Goal: Information Seeking & Learning: Learn about a topic

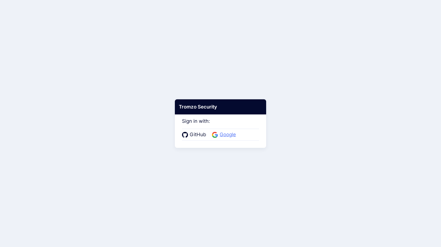
click at [227, 134] on span "Google" at bounding box center [228, 134] width 20 height 7
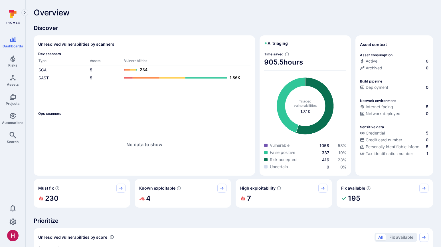
click at [147, 15] on div "Overview" at bounding box center [233, 12] width 399 height 9
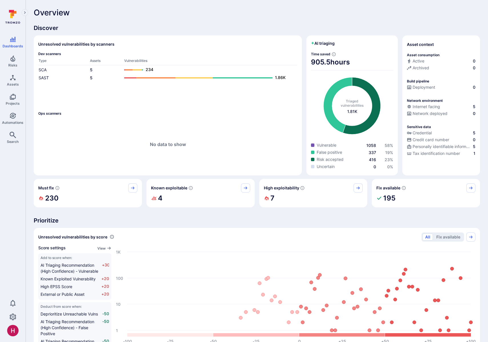
click at [177, 21] on div "Overview Discover Unresolved vulnerabilities by scanners Dev scanners Type Asse…" at bounding box center [257, 317] width 446 height 619
click at [271, 19] on div "Overview Discover Unresolved vulnerabilities by scanners Dev scanners Type Asse…" at bounding box center [257, 317] width 446 height 619
click at [15, 60] on icon "Risks" at bounding box center [12, 58] width 7 height 7
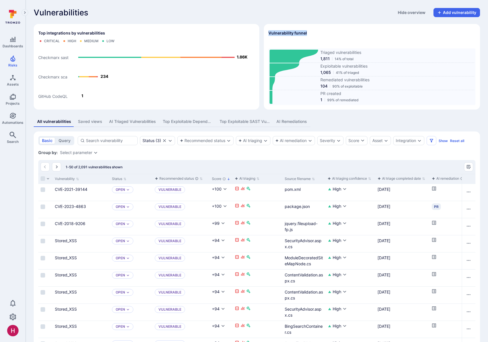
drag, startPoint x: 288, startPoint y: 33, endPoint x: 269, endPoint y: 33, distance: 19.1
click at [269, 33] on div "Vulnerability funnel" at bounding box center [371, 33] width 207 height 9
click at [294, 34] on h2 "Vulnerability funnel" at bounding box center [287, 33] width 39 height 6
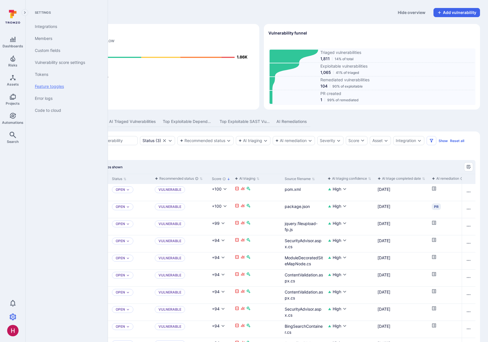
click at [54, 86] on link "Feature toggles" at bounding box center [65, 86] width 70 height 12
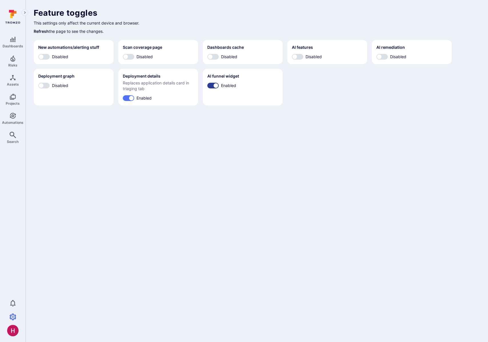
click at [211, 86] on input "Enabled" at bounding box center [215, 86] width 17 height 6
checkbox input "false"
click at [17, 14] on icon at bounding box center [12, 17] width 25 height 20
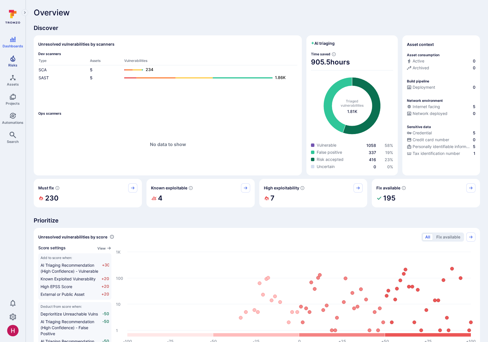
click at [9, 61] on icon "Risks" at bounding box center [12, 58] width 7 height 7
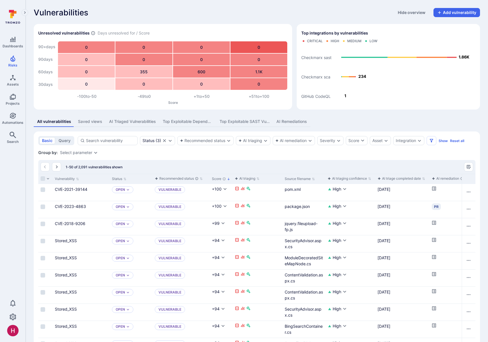
click at [18, 20] on icon at bounding box center [12, 17] width 25 height 20
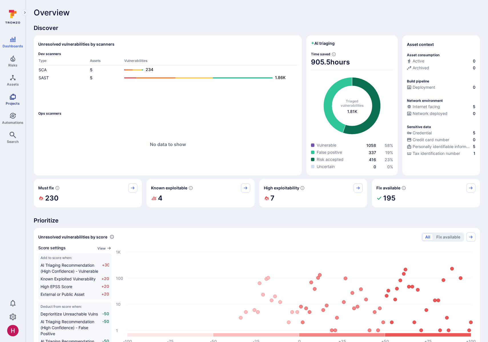
drag, startPoint x: 18, startPoint y: 102, endPoint x: 21, endPoint y: 98, distance: 4.7
click at [18, 102] on span "Projects" at bounding box center [13, 103] width 14 height 4
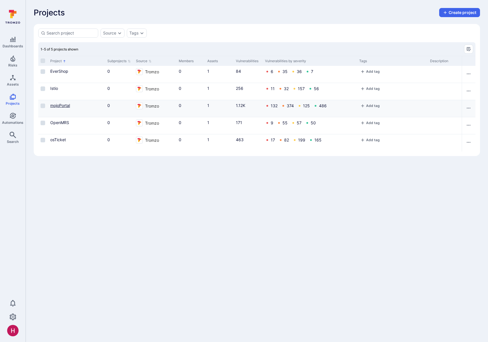
click at [67, 107] on link "mojoPortal" at bounding box center [60, 105] width 20 height 5
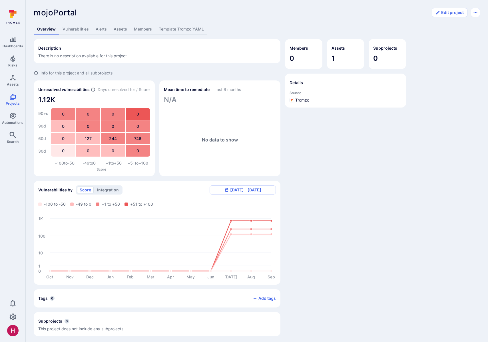
click at [121, 27] on link "Assets" at bounding box center [120, 29] width 20 height 11
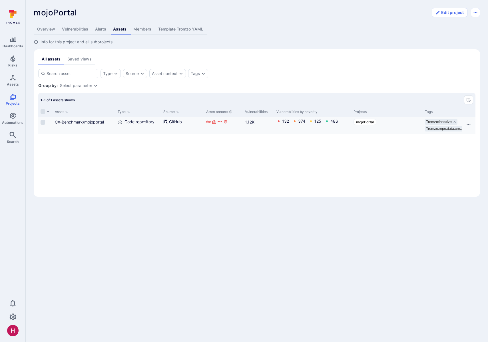
click at [94, 123] on link "CX-Benchmark/mojoportal" at bounding box center [79, 122] width 49 height 5
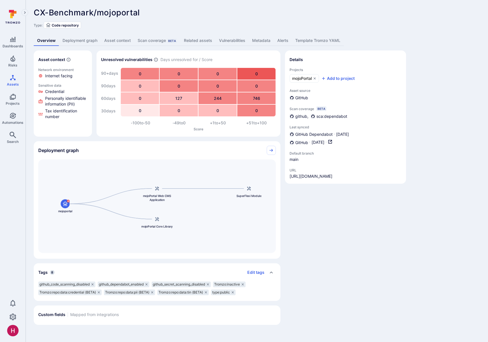
click at [225, 43] on link "Vulnerabilities" at bounding box center [231, 40] width 33 height 11
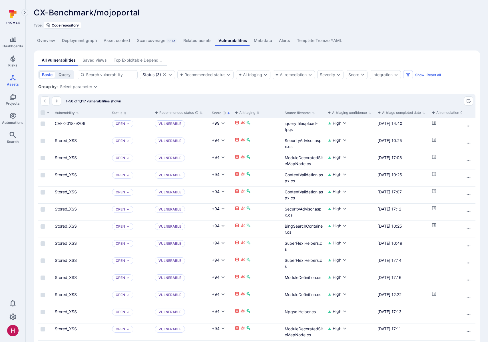
click at [14, 19] on icon at bounding box center [12, 17] width 25 height 20
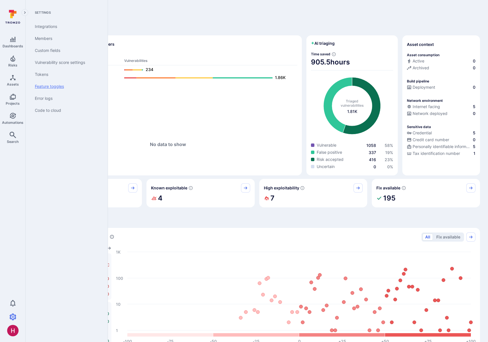
click at [63, 89] on link "Feature toggles" at bounding box center [65, 86] width 70 height 12
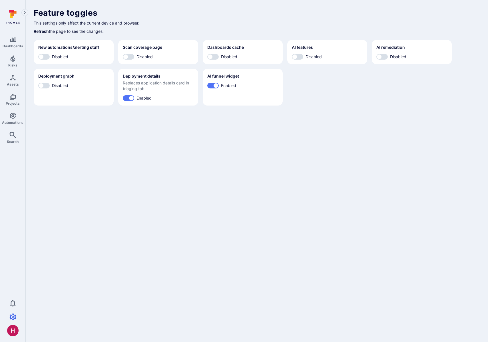
click at [277, 179] on body "Dashboards Risks Assets Projects Automations Search 0 Settings Integrations Mem…" at bounding box center [244, 171] width 488 height 342
click at [13, 80] on icon "Assets" at bounding box center [12, 77] width 7 height 7
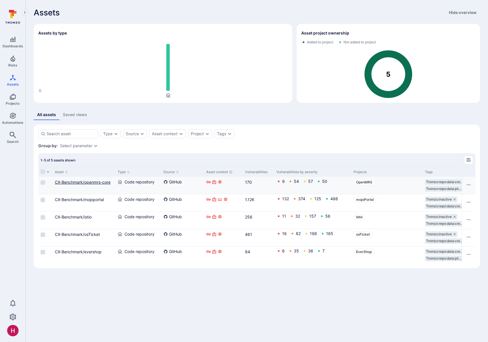
click at [92, 181] on link "CX-Benchmark/openmrs-core" at bounding box center [83, 182] width 56 height 5
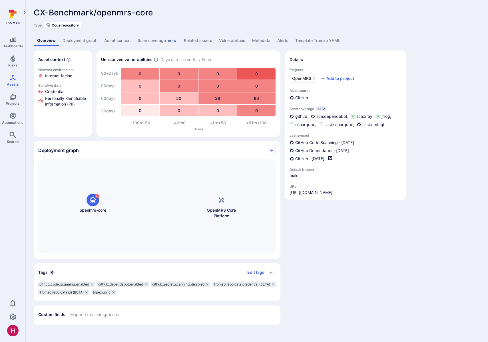
click at [77, 39] on link "Deployment graph" at bounding box center [80, 40] width 42 height 11
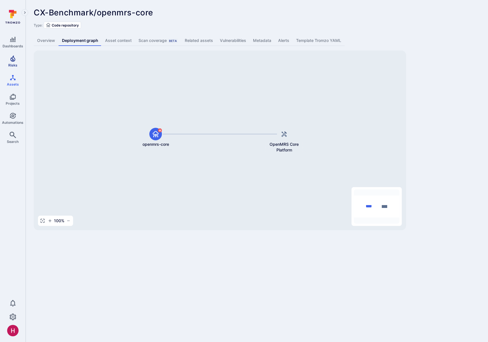
click at [14, 68] on link "Risks" at bounding box center [12, 61] width 25 height 17
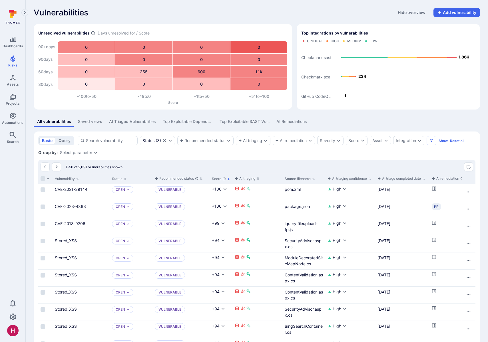
click at [70, 190] on link "CVE-2021-39144" at bounding box center [71, 189] width 33 height 5
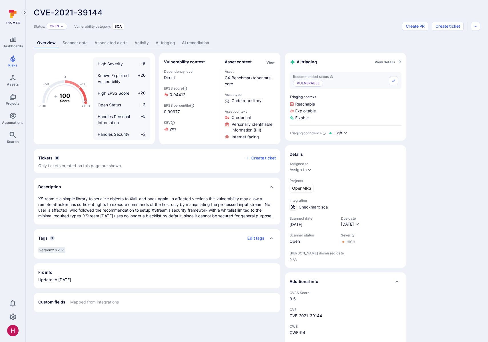
click at [164, 45] on link "AI triaging" at bounding box center [165, 43] width 26 height 11
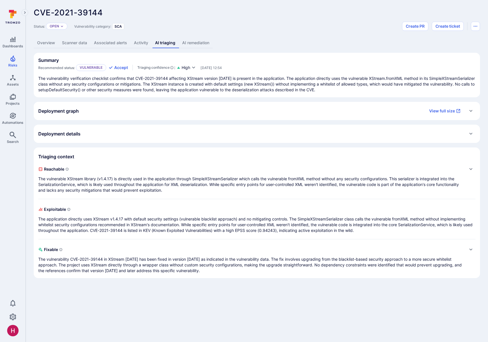
click at [94, 111] on div "Deployment graph View full size" at bounding box center [250, 110] width 425 height 9
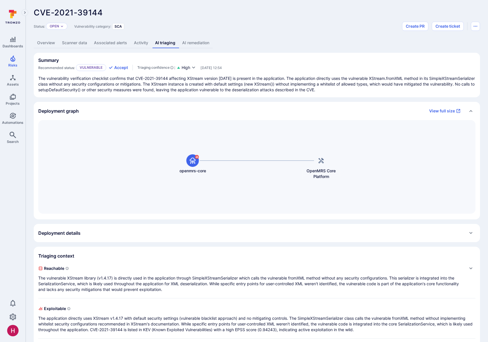
click at [122, 232] on div "Deployment details" at bounding box center [256, 233] width 437 height 9
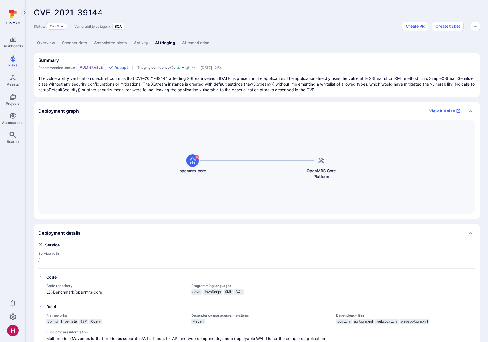
click at [120, 236] on div "Deployment details" at bounding box center [256, 233] width 437 height 9
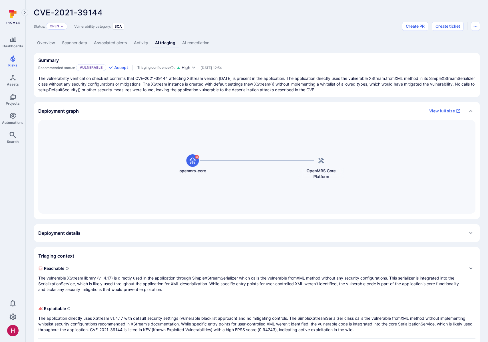
click at [112, 107] on div "Deployment graph View full size" at bounding box center [250, 110] width 425 height 9
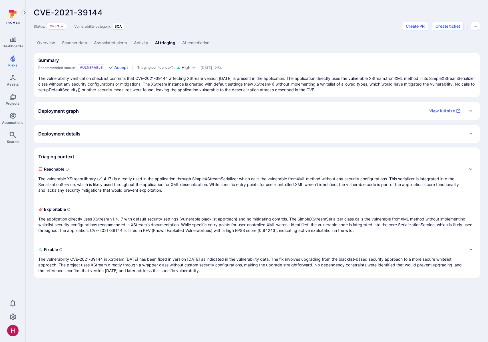
click at [12, 11] on icon at bounding box center [12, 11] width 3 height 1
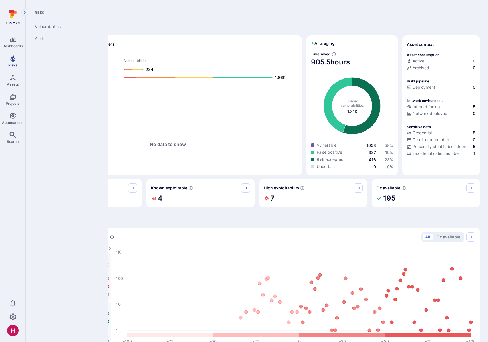
click at [11, 62] on link "Risks" at bounding box center [12, 61] width 25 height 17
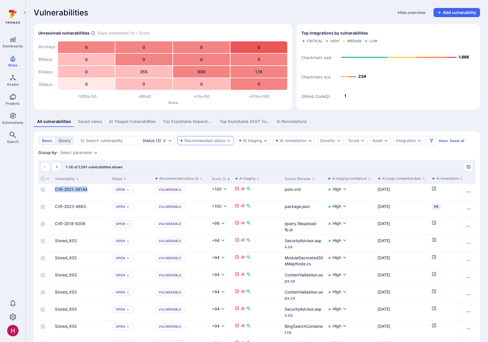
click at [210, 139] on div "Recommended status" at bounding box center [202, 140] width 45 height 5
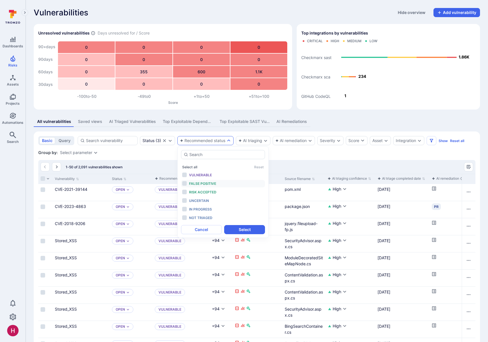
click at [210, 186] on div "False positive" at bounding box center [212, 184] width 47 height 6
click at [209, 191] on span "Risk accepted" at bounding box center [202, 192] width 27 height 4
click at [243, 233] on button "Select" at bounding box center [244, 229] width 41 height 9
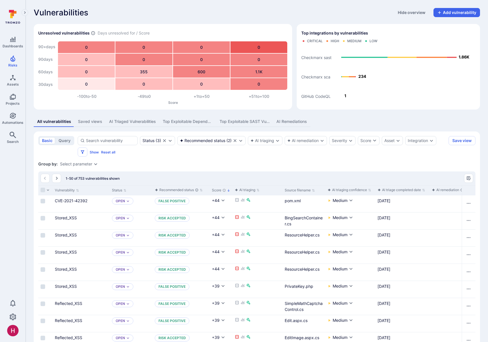
click at [79, 200] on link "CVE-2021-42392" at bounding box center [71, 200] width 33 height 5
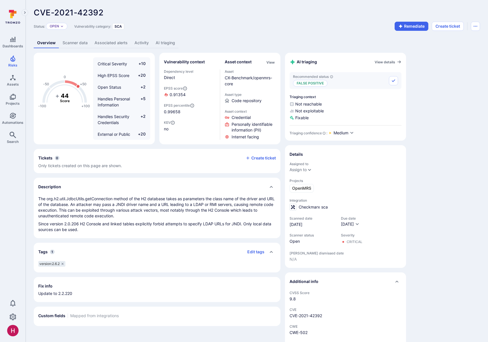
click at [170, 43] on link "AI triaging" at bounding box center [165, 43] width 26 height 11
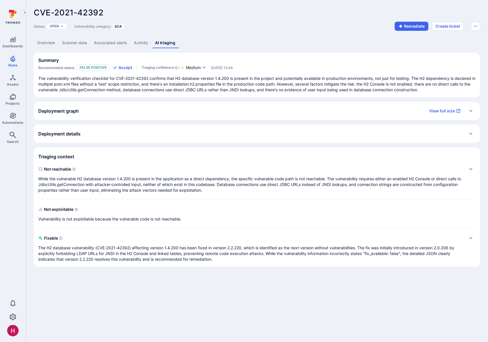
click at [155, 176] on p "While the vulnerable H2 database version 1.4.200 is present in the application …" at bounding box center [250, 184] width 425 height 17
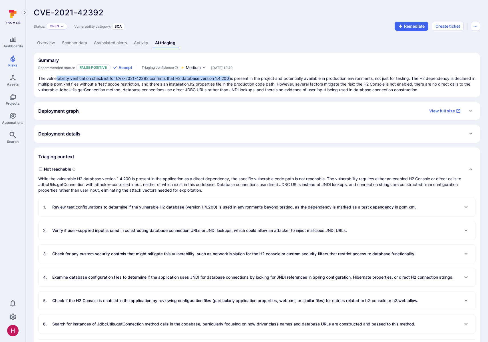
drag, startPoint x: 62, startPoint y: 79, endPoint x: 234, endPoint y: 79, distance: 172.3
click at [234, 79] on p "The vulnerability verification checklist for CVE-2021-42392 confirms that H2 da…" at bounding box center [256, 84] width 437 height 17
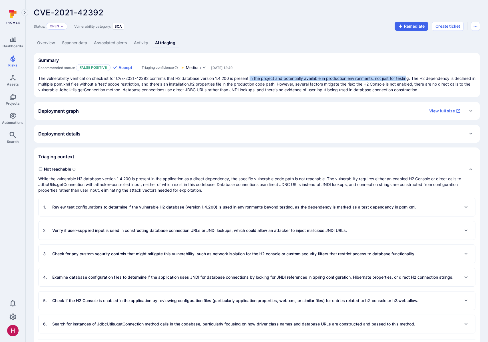
drag, startPoint x: 260, startPoint y: 78, endPoint x: 410, endPoint y: 78, distance: 149.8
click at [410, 78] on p "The vulnerability verification checklist for CVE-2021-42392 confirms that H2 da…" at bounding box center [256, 84] width 437 height 17
click at [421, 78] on p "The vulnerability verification checklist for CVE-2021-42392 confirms that H2 da…" at bounding box center [256, 84] width 437 height 17
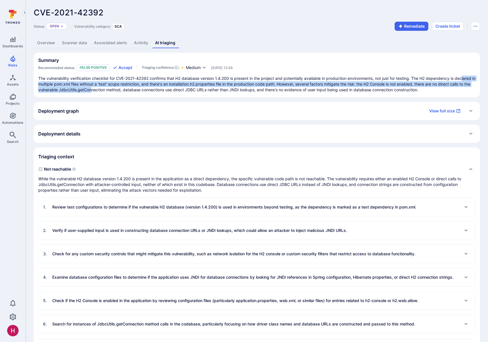
drag, startPoint x: 49, startPoint y: 86, endPoint x: 126, endPoint y: 88, distance: 76.8
click at [126, 88] on p "The vulnerability verification checklist for CVE-2021-42392 confirms that H2 da…" at bounding box center [256, 84] width 437 height 17
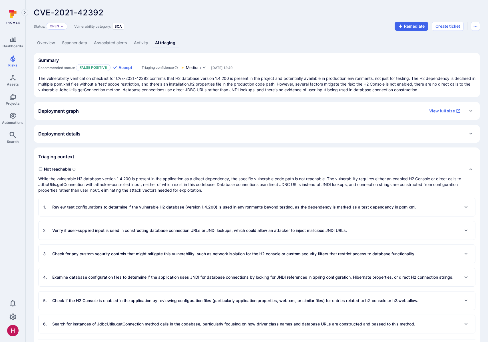
drag, startPoint x: 166, startPoint y: 84, endPoint x: 232, endPoint y: 85, distance: 65.6
click at [232, 85] on p "The vulnerability verification checklist for CVE-2021-42392 confirms that H2 da…" at bounding box center [256, 84] width 437 height 17
drag, startPoint x: 247, startPoint y: 82, endPoint x: 292, endPoint y: 82, distance: 44.8
click at [292, 82] on p "The vulnerability verification checklist for CVE-2021-42392 confirms that H2 da…" at bounding box center [256, 84] width 437 height 17
click at [305, 83] on p "The vulnerability verification checklist for CVE-2021-42392 confirms that H2 da…" at bounding box center [256, 84] width 437 height 17
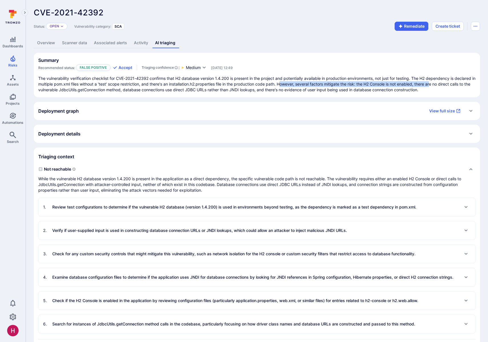
drag, startPoint x: 304, startPoint y: 82, endPoint x: 457, endPoint y: 81, distance: 152.9
click at [441, 81] on p "The vulnerability verification checklist for CVE-2021-42392 confirms that H2 da…" at bounding box center [256, 84] width 437 height 17
drag, startPoint x: 84, startPoint y: 90, endPoint x: 121, endPoint y: 90, distance: 36.8
click at [121, 90] on p "The vulnerability verification checklist for CVE-2021-42392 confirms that H2 da…" at bounding box center [256, 84] width 437 height 17
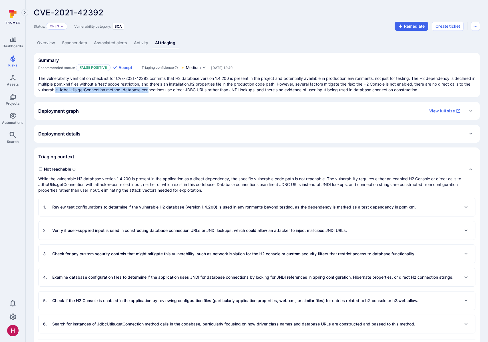
drag, startPoint x: 90, startPoint y: 90, endPoint x: 183, endPoint y: 90, distance: 93.6
click at [183, 90] on p "The vulnerability verification checklist for CVE-2021-42392 confirms that H2 da…" at bounding box center [256, 84] width 437 height 17
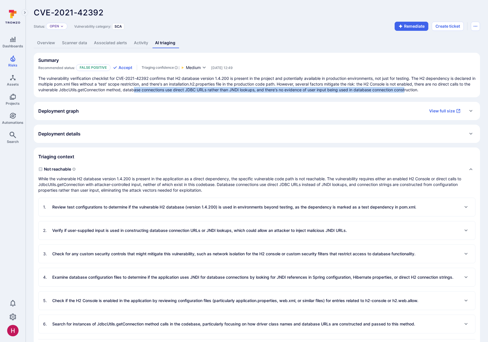
drag, startPoint x: 169, startPoint y: 91, endPoint x: 441, endPoint y: 90, distance: 271.9
click at [441, 90] on p "The vulnerability verification checklist for CVE-2021-42392 confirms that H2 da…" at bounding box center [256, 84] width 437 height 17
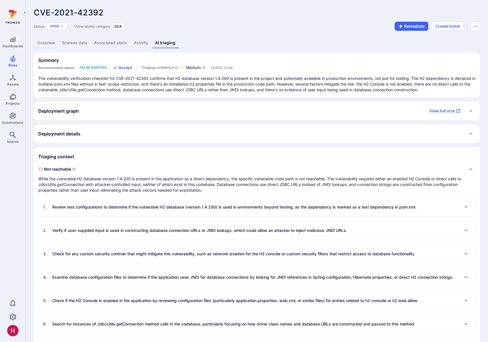
click at [365, 92] on p "The vulnerability verification checklist for CVE-2021-42392 confirms that H2 da…" at bounding box center [256, 84] width 437 height 17
click at [45, 46] on link "Overview" at bounding box center [46, 43] width 25 height 11
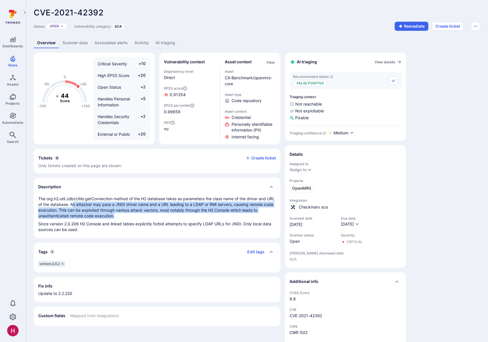
drag, startPoint x: 87, startPoint y: 205, endPoint x: 124, endPoint y: 215, distance: 38.7
click at [124, 215] on p "The org.h2.util.JdbcUtils.getConnection method of the H2 database takes as para…" at bounding box center [156, 207] width 237 height 23
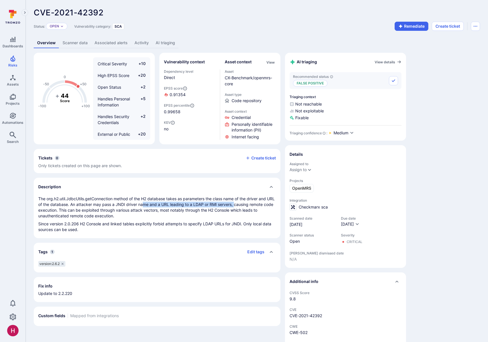
drag, startPoint x: 151, startPoint y: 205, endPoint x: 244, endPoint y: 205, distance: 93.0
click at [244, 205] on p "The org.h2.util.JdbcUtils.getConnection method of the H2 database takes as para…" at bounding box center [156, 207] width 237 height 23
drag, startPoint x: 42, startPoint y: 211, endPoint x: 66, endPoint y: 211, distance: 23.7
click at [66, 211] on p "The org.h2.util.JdbcUtils.getConnection method of the H2 database takes as para…" at bounding box center [156, 207] width 237 height 23
drag, startPoint x: 66, startPoint y: 211, endPoint x: 118, endPoint y: 205, distance: 51.9
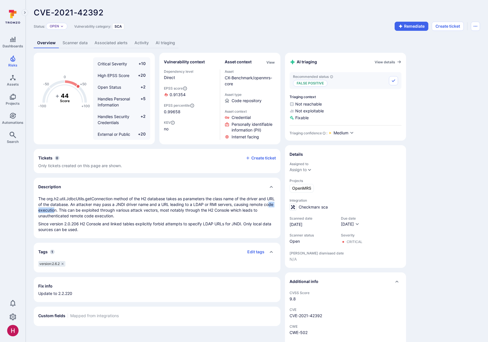
click at [66, 211] on p "The org.h2.util.JdbcUtils.getConnection method of the H2 database takes as para…" at bounding box center [156, 207] width 237 height 23
drag, startPoint x: 124, startPoint y: 204, endPoint x: 241, endPoint y: 204, distance: 116.1
click at [241, 204] on p "The org.h2.util.JdbcUtils.getConnection method of the H2 database takes as para…" at bounding box center [156, 207] width 237 height 23
click at [239, 204] on p "The org.h2.util.JdbcUtils.getConnection method of the H2 database takes as para…" at bounding box center [156, 207] width 237 height 23
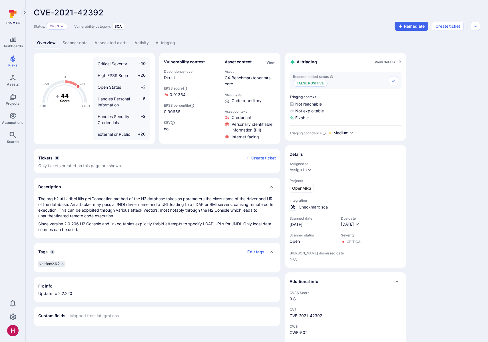
click at [164, 45] on link "AI triaging" at bounding box center [165, 43] width 26 height 11
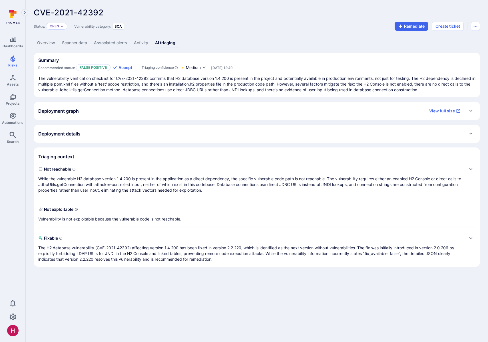
click at [128, 91] on p "The vulnerability verification checklist for CVE-2021-42392 confirms that H2 da…" at bounding box center [256, 84] width 437 height 17
drag, startPoint x: 94, startPoint y: 90, endPoint x: 154, endPoint y: 91, distance: 60.2
click at [154, 91] on p "The vulnerability verification checklist for CVE-2021-42392 confirms that H2 da…" at bounding box center [256, 84] width 437 height 17
click at [153, 91] on p "The vulnerability verification checklist for CVE-2021-42392 confirms that H2 da…" at bounding box center [256, 84] width 437 height 17
drag, startPoint x: 219, startPoint y: 90, endPoint x: 241, endPoint y: 90, distance: 22.3
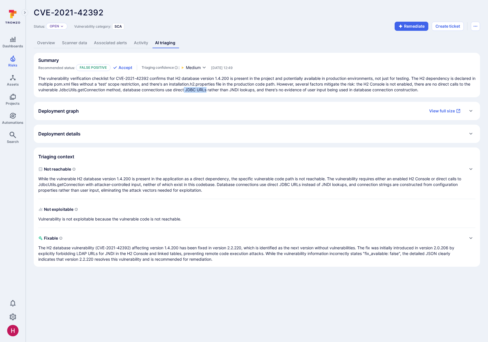
click at [241, 90] on p "The vulnerability verification checklist for CVE-2021-42392 confirms that H2 da…" at bounding box center [256, 84] width 437 height 17
drag, startPoint x: 241, startPoint y: 90, endPoint x: 271, endPoint y: 92, distance: 30.0
click at [242, 90] on p "The vulnerability verification checklist for CVE-2021-42392 confirms that H2 da…" at bounding box center [256, 84] width 437 height 17
drag, startPoint x: 266, startPoint y: 90, endPoint x: 292, endPoint y: 91, distance: 25.7
click at [292, 91] on p "The vulnerability verification checklist for CVE-2021-42392 confirms that H2 da…" at bounding box center [256, 84] width 437 height 17
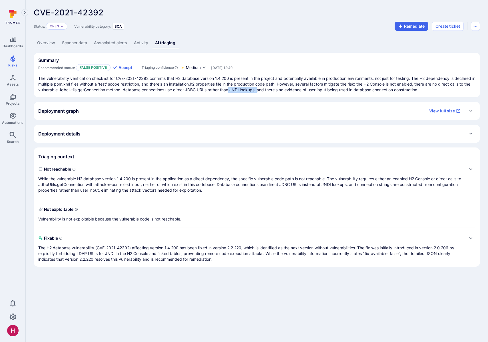
click at [292, 91] on p "The vulnerability verification checklist for CVE-2021-42392 confirms that H2 da…" at bounding box center [256, 84] width 437 height 17
drag, startPoint x: 291, startPoint y: 89, endPoint x: 281, endPoint y: 63, distance: 28.1
click at [441, 91] on p "The vulnerability verification checklist for CVE-2021-42392 confirms that H2 da…" at bounding box center [256, 84] width 437 height 17
click at [52, 40] on link "Overview" at bounding box center [46, 43] width 25 height 11
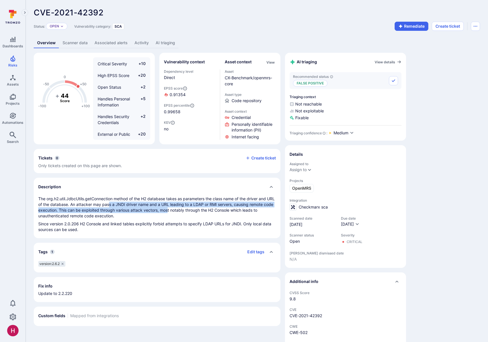
drag, startPoint x: 122, startPoint y: 206, endPoint x: 178, endPoint y: 208, distance: 56.2
click at [178, 208] on p "The org.h2.util.JdbcUtils.getConnection method of the H2 database takes as para…" at bounding box center [156, 207] width 237 height 23
drag, startPoint x: 178, startPoint y: 208, endPoint x: 201, endPoint y: 209, distance: 23.1
click at [178, 208] on p "The org.h2.util.JdbcUtils.getConnection method of the H2 database takes as para…" at bounding box center [156, 207] width 237 height 23
drag, startPoint x: 84, startPoint y: 205, endPoint x: 116, endPoint y: 214, distance: 32.6
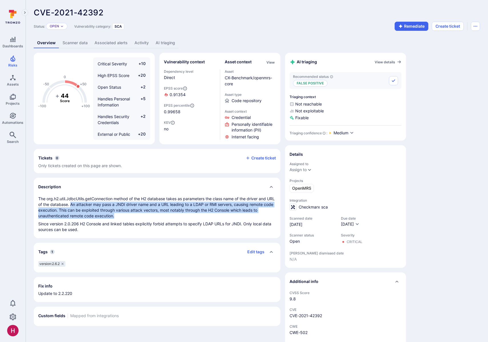
click at [116, 214] on p "The org.h2.util.JdbcUtils.getConnection method of the H2 database takes as para…" at bounding box center [156, 207] width 237 height 23
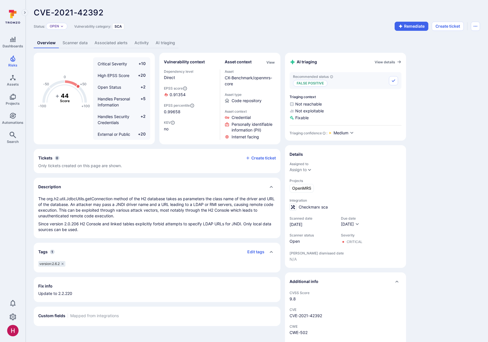
click at [176, 43] on link "AI triaging" at bounding box center [165, 43] width 26 height 11
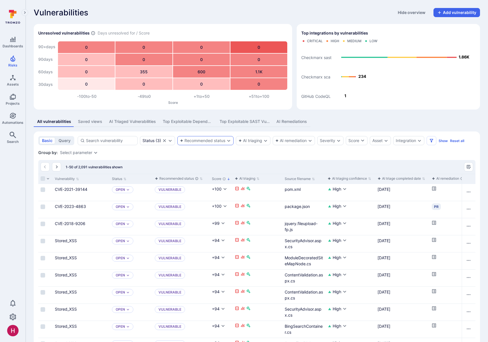
click at [203, 143] on div "Recommended status" at bounding box center [202, 140] width 45 height 5
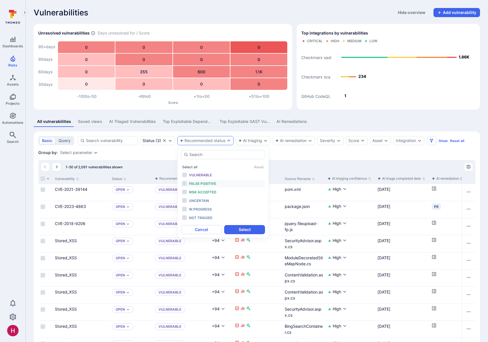
click at [204, 183] on span "False positive" at bounding box center [202, 183] width 27 height 4
drag, startPoint x: 204, startPoint y: 189, endPoint x: 214, endPoint y: 196, distance: 12.2
click at [204, 191] on div "Risk accepted" at bounding box center [212, 192] width 47 height 6
click at [244, 229] on button "Select" at bounding box center [244, 229] width 41 height 9
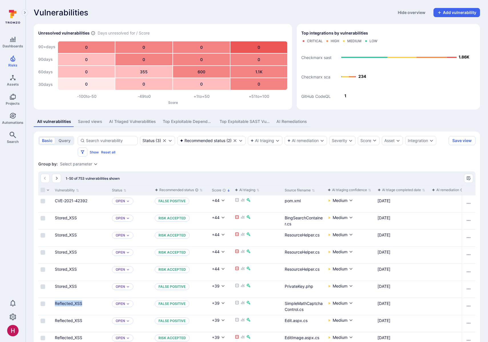
click at [218, 191] on button "Score" at bounding box center [221, 190] width 18 height 5
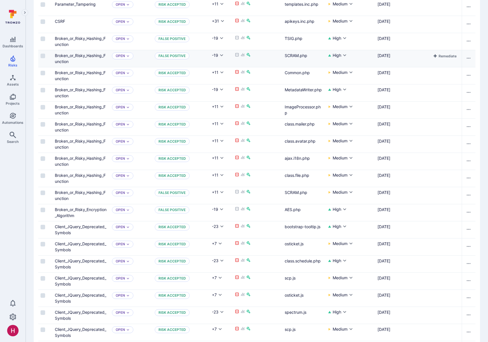
scroll to position [330, 0]
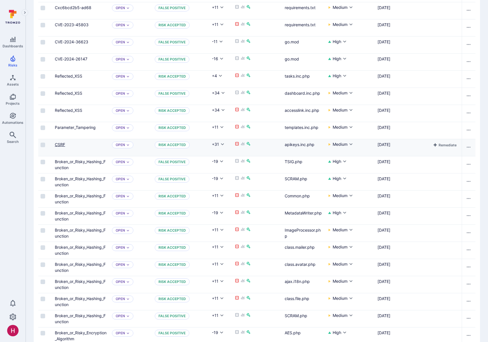
click at [62, 144] on link "CSRF" at bounding box center [60, 144] width 10 height 5
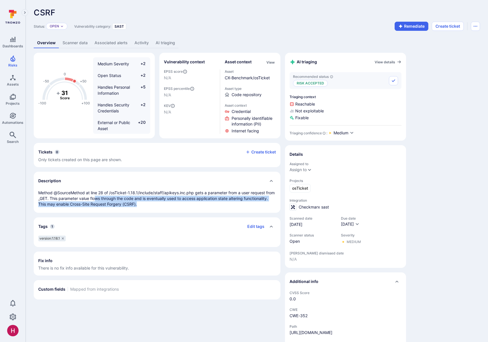
drag, startPoint x: 96, startPoint y: 200, endPoint x: 148, endPoint y: 206, distance: 52.9
click at [148, 206] on p "Method @SourceMethod at line 28 of /osTicket-1.18.1/include/staff/apikeys.inc.p…" at bounding box center [156, 198] width 237 height 17
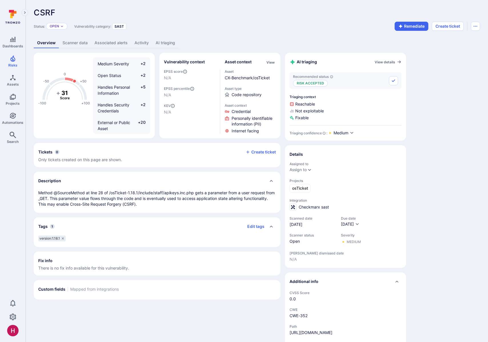
click at [148, 206] on p "Method @SourceMethod at line 28 of /osTicket-1.18.1/include/staff/apikeys.inc.p…" at bounding box center [156, 198] width 237 height 17
click at [160, 43] on link "AI triaging" at bounding box center [165, 43] width 26 height 11
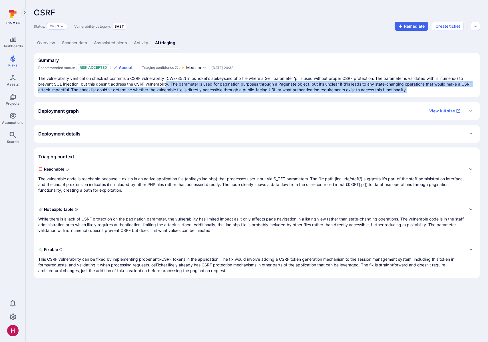
drag, startPoint x: 167, startPoint y: 83, endPoint x: 443, endPoint y: 88, distance: 276.8
click at [441, 88] on p "The vulnerability verification checklist confirms a CSRF vulnerability (CWE-352…" at bounding box center [256, 84] width 437 height 17
drag, startPoint x: 443, startPoint y: 88, endPoint x: 342, endPoint y: 87, distance: 101.3
click at [441, 88] on p "The vulnerability verification checklist confirms a CSRF vulnerability (CWE-352…" at bounding box center [256, 84] width 437 height 17
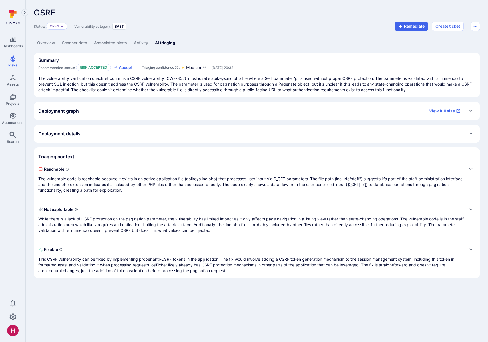
drag, startPoint x: 114, startPoint y: 89, endPoint x: 236, endPoint y: 92, distance: 121.6
click at [241, 93] on section "Summary Recommended status: Risk accepted Accept Triaging confidence : Medium J…" at bounding box center [257, 75] width 446 height 45
drag, startPoint x: 225, startPoint y: 89, endPoint x: 345, endPoint y: 90, distance: 120.1
click at [345, 90] on p "The vulnerability verification checklist confirms a CSRF vulnerability (CWE-352…" at bounding box center [256, 84] width 437 height 17
drag, startPoint x: 345, startPoint y: 90, endPoint x: 63, endPoint y: 72, distance: 282.4
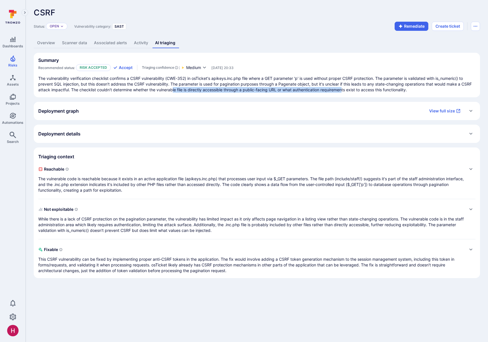
click at [341, 90] on p "The vulnerability verification checklist confirms a CSRF vulnerability (CWE-352…" at bounding box center [256, 84] width 437 height 17
click at [14, 59] on icon "Risks" at bounding box center [12, 58] width 7 height 7
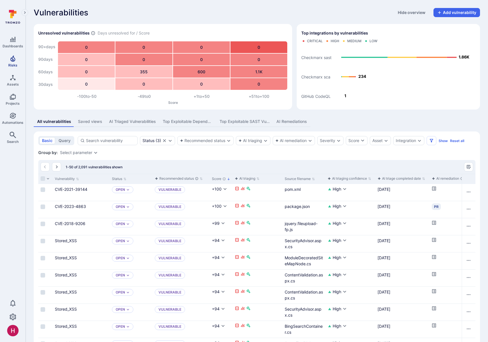
click at [14, 65] on span "Risks" at bounding box center [12, 65] width 9 height 4
click at [255, 138] on div "AI triaging" at bounding box center [253, 140] width 35 height 9
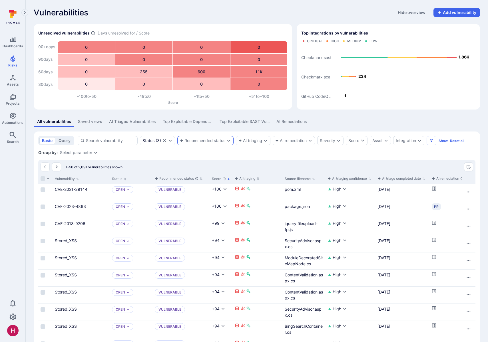
click at [211, 140] on div "Recommended status" at bounding box center [202, 140] width 45 height 5
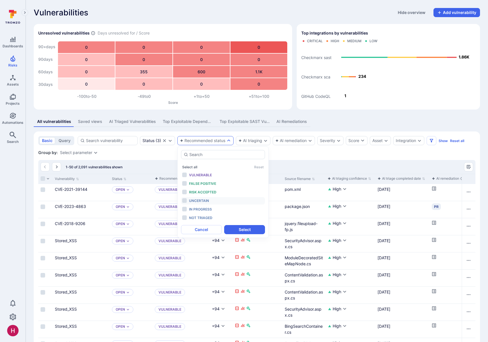
drag, startPoint x: 208, startPoint y: 184, endPoint x: 225, endPoint y: 203, distance: 25.3
click at [208, 184] on span "False positive" at bounding box center [202, 183] width 27 height 4
click at [242, 230] on button "Select" at bounding box center [244, 229] width 41 height 9
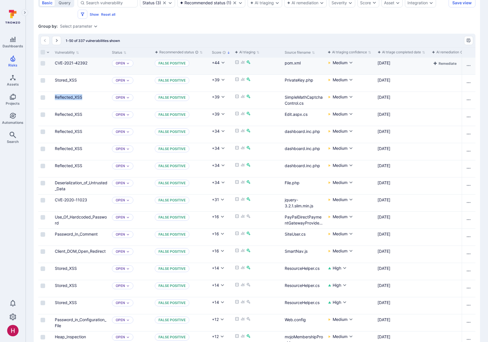
scroll to position [188, 0]
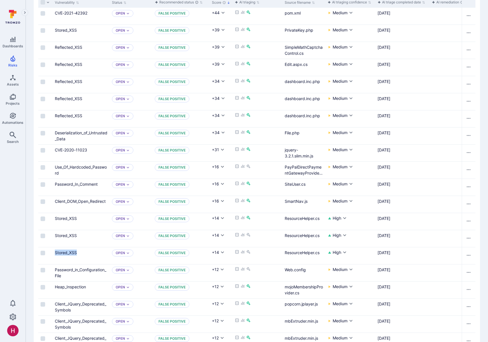
drag, startPoint x: 13, startPoint y: 13, endPoint x: 14, endPoint y: 9, distance: 4.9
click at [13, 13] on icon at bounding box center [13, 13] width 5 height 5
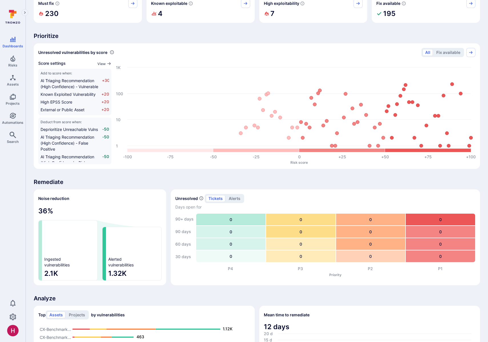
scroll to position [188, 0]
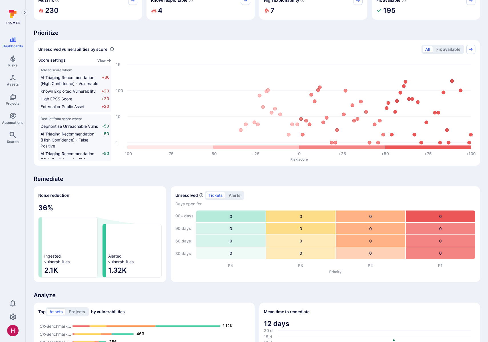
click at [10, 16] on icon at bounding box center [11, 15] width 3 height 5
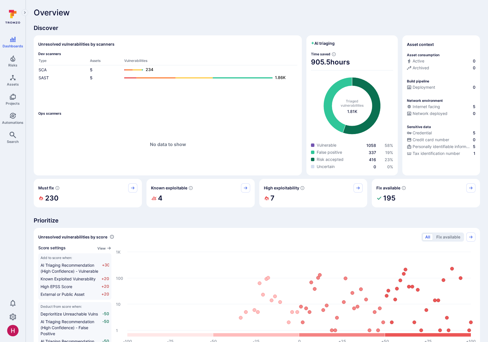
click at [190, 19] on div "Overview Discover Unresolved vulnerabilities by scanners Dev scanners Type Asse…" at bounding box center [257, 317] width 446 height 619
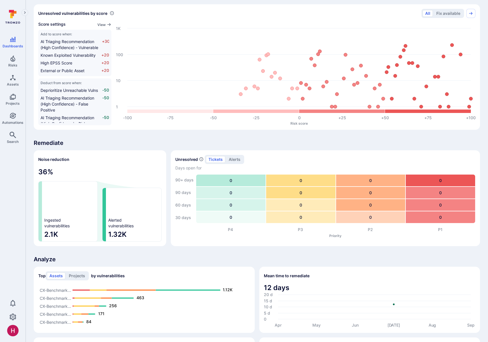
scroll to position [223, 0]
click at [10, 100] on icon "Projects" at bounding box center [13, 97] width 6 height 6
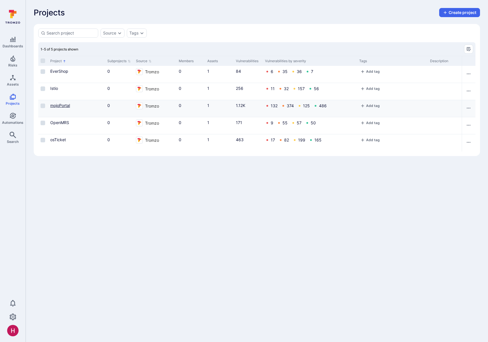
click at [68, 105] on link "mojoPortal" at bounding box center [60, 105] width 20 height 5
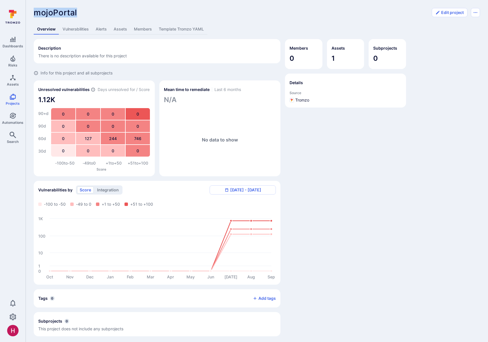
drag, startPoint x: 35, startPoint y: 13, endPoint x: 80, endPoint y: 12, distance: 45.4
click at [80, 12] on div "mojoPortal ... Show more" at bounding box center [231, 12] width 394 height 9
click at [119, 28] on link "Assets" at bounding box center [120, 29] width 20 height 11
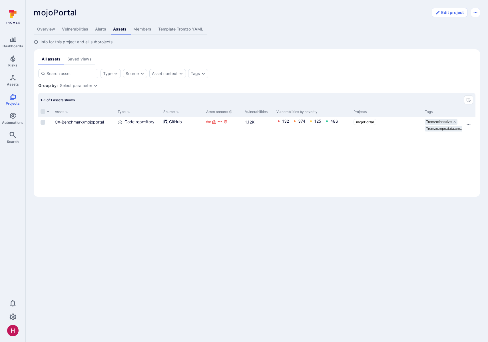
click at [62, 13] on span "mojoPortal" at bounding box center [55, 13] width 43 height 10
click at [84, 29] on link "Vulnerabilities" at bounding box center [74, 29] width 33 height 11
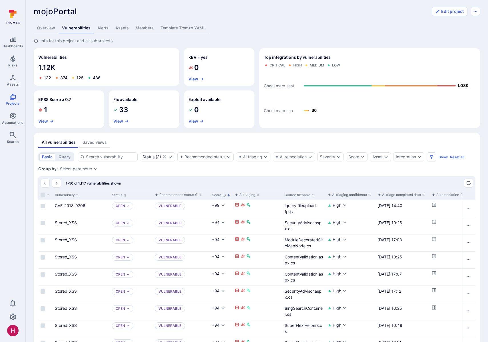
scroll to position [2, 0]
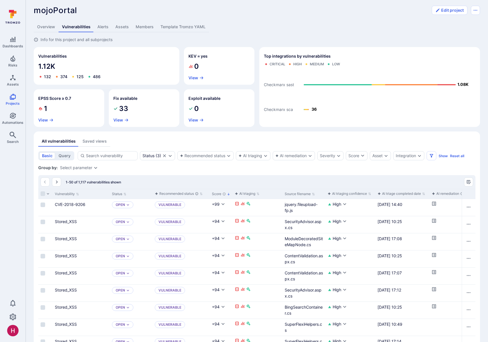
drag, startPoint x: 43, startPoint y: 11, endPoint x: 83, endPoint y: 12, distance: 39.7
click at [83, 12] on div "mojoPortal ... Show more" at bounding box center [231, 10] width 394 height 9
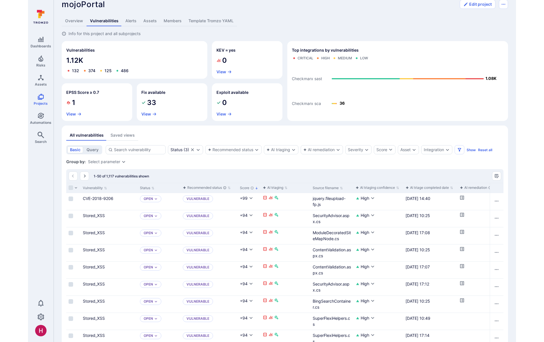
scroll to position [9, 0]
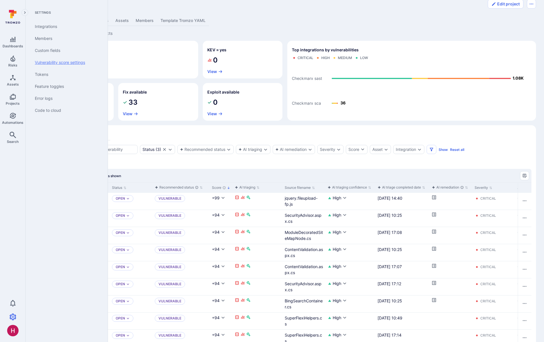
click at [63, 60] on link "Vulnerability score settings" at bounding box center [65, 62] width 70 height 12
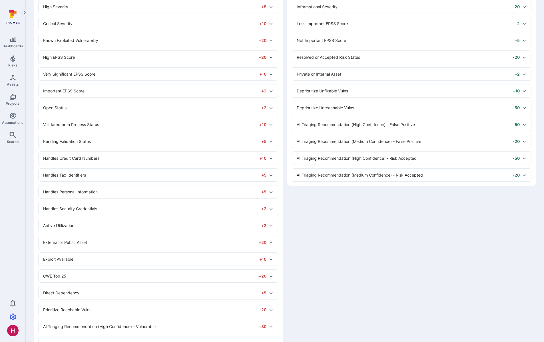
scroll to position [71, 0]
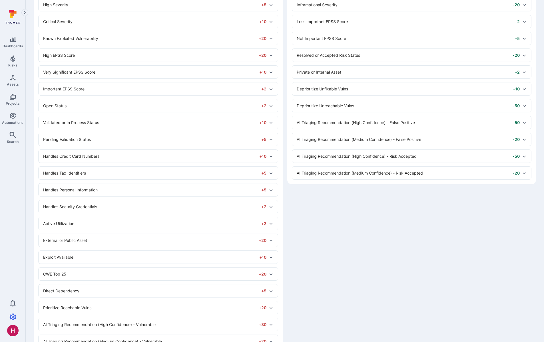
click at [93, 158] on div "Handles Credit Card Numbers +10" at bounding box center [154, 156] width 223 height 6
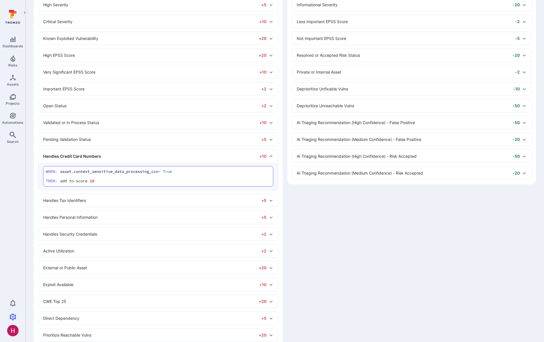
click at [93, 219] on div "Handles Personal Information +5" at bounding box center [154, 217] width 223 height 6
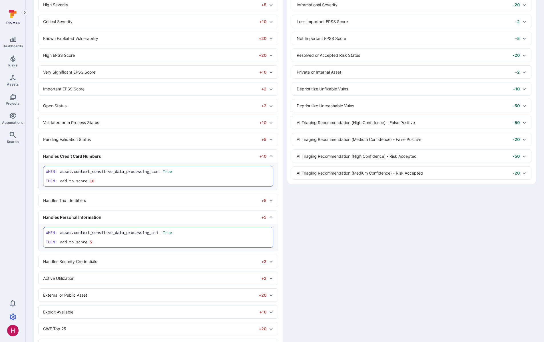
click at [82, 247] on div "Handles Security Credentials +2" at bounding box center [154, 261] width 223 height 6
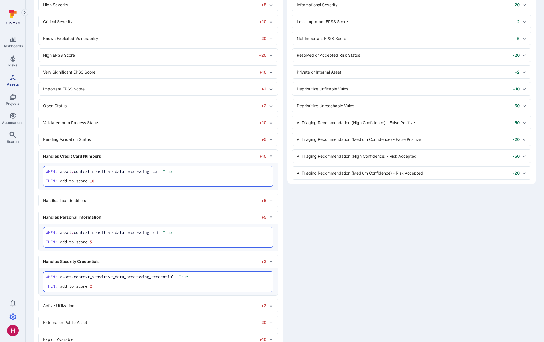
click at [16, 81] on link "Assets" at bounding box center [12, 80] width 25 height 17
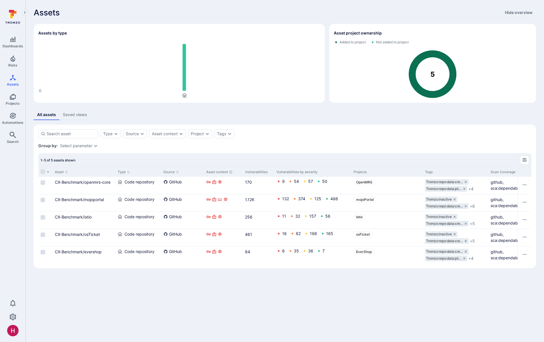
click at [99, 199] on link "CX-Benchmark/mojoportal" at bounding box center [79, 199] width 49 height 5
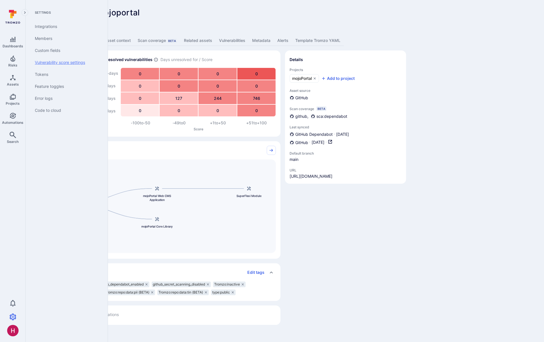
click at [68, 60] on link "Vulnerability score settings" at bounding box center [65, 62] width 70 height 12
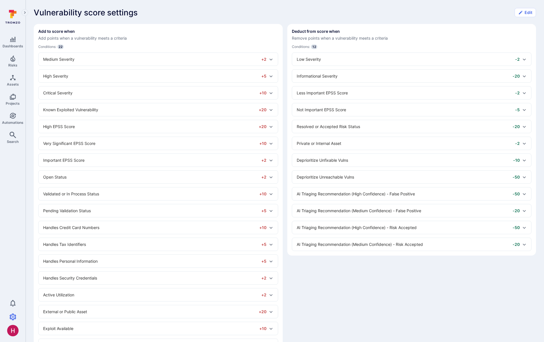
click at [331, 178] on div "Deprioritize Unreachable Vulns -50" at bounding box center [407, 177] width 223 height 6
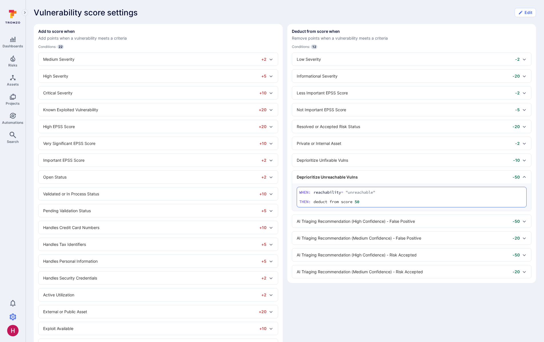
click at [363, 202] on div "deduct from score 50" at bounding box center [342, 202] width 58 height 6
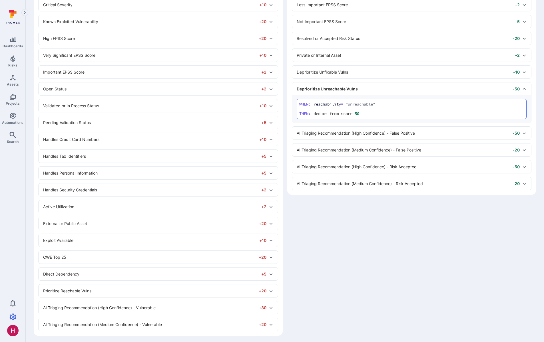
scroll to position [90, 0]
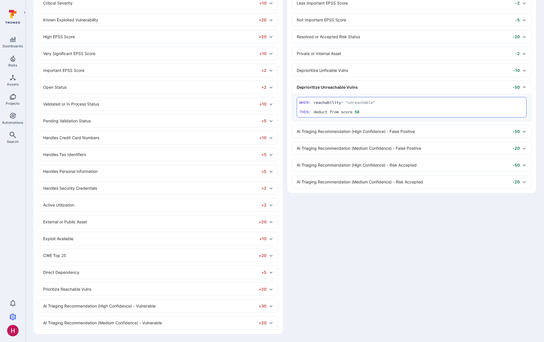
click at [395, 247] on div "Add to score when Add points when a vulnerability meets a criteria Conditions: …" at bounding box center [285, 134] width 502 height 400
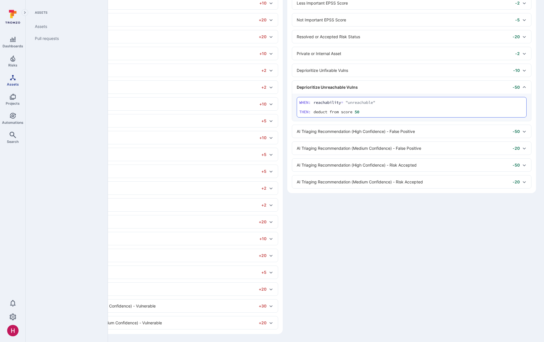
click at [13, 82] on link "Assets" at bounding box center [12, 80] width 25 height 17
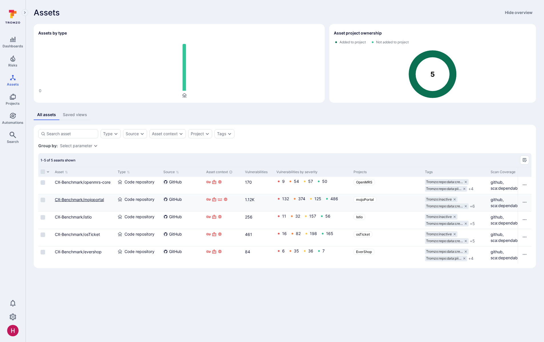
click at [102, 201] on link "CX-Benchmark/mojoportal" at bounding box center [79, 199] width 49 height 5
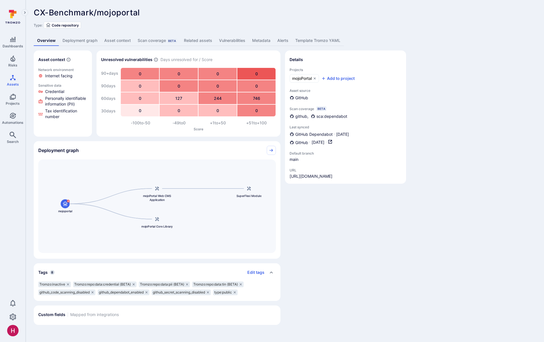
click at [361, 238] on div "Details Projects mojoPortal Add to project Asset source GitHub Scan coverage Be…" at bounding box center [345, 188] width 121 height 274
click at [155, 38] on div "Scan coverage Beta" at bounding box center [157, 41] width 39 height 6
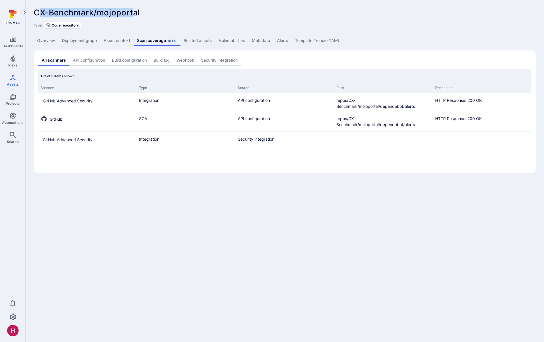
drag, startPoint x: 44, startPoint y: 14, endPoint x: 132, endPoint y: 16, distance: 88.5
click at [132, 16] on span "CX-Benchmark/mojoportal" at bounding box center [87, 13] width 106 height 10
drag, startPoint x: 52, startPoint y: 102, endPoint x: 91, endPoint y: 102, distance: 39.4
click at [91, 102] on span "GitHub Advanced Security" at bounding box center [68, 100] width 50 height 7
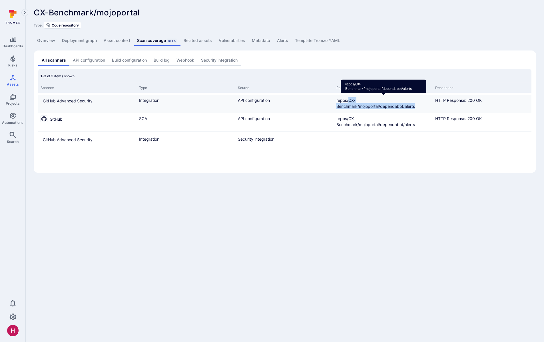
drag, startPoint x: 416, startPoint y: 107, endPoint x: 350, endPoint y: 103, distance: 66.6
click at [350, 103] on div "repos/CX-Benchmark/mojoportal/dependabot/alerts" at bounding box center [383, 103] width 94 height 12
click at [347, 101] on div "repos/CX-Benchmark/mojoportal/dependabot/alerts" at bounding box center [383, 103] width 94 height 12
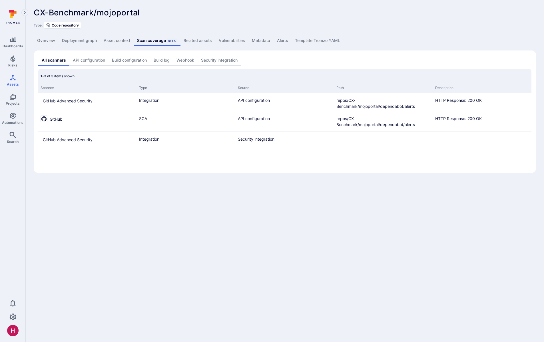
click at [53, 40] on link "Overview" at bounding box center [46, 40] width 25 height 11
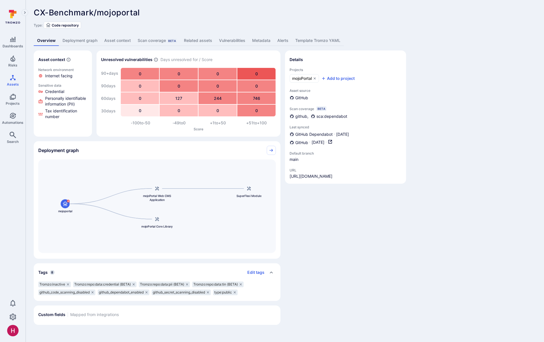
click at [77, 39] on link "Deployment graph" at bounding box center [80, 40] width 42 height 11
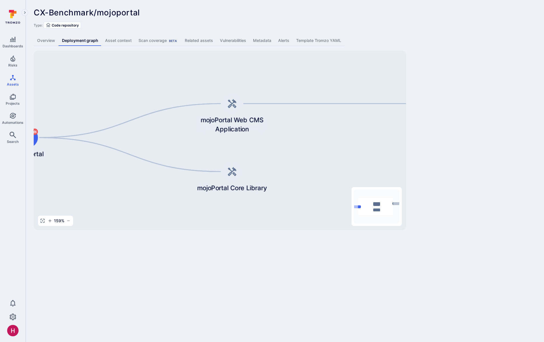
drag, startPoint x: 180, startPoint y: 101, endPoint x: 114, endPoint y: 90, distance: 67.4
click at [114, 90] on div "mojoportal mojoPortal Web CMS Application mojoPortal Core Library SuperFlexi Mo…" at bounding box center [220, 141] width 372 height 180
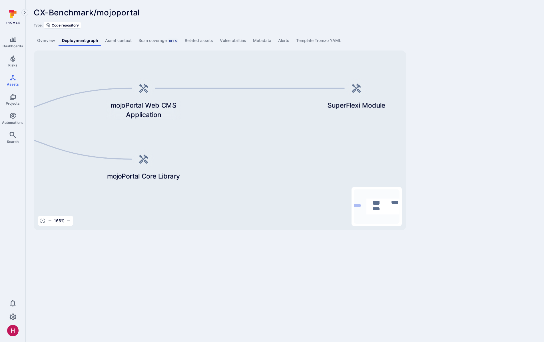
drag, startPoint x: 270, startPoint y: 78, endPoint x: 180, endPoint y: 63, distance: 91.5
click at [180, 63] on div "mojoportal mojoPortal Web CMS Application mojoPortal Core Library SuperFlexi Mo…" at bounding box center [220, 141] width 372 height 180
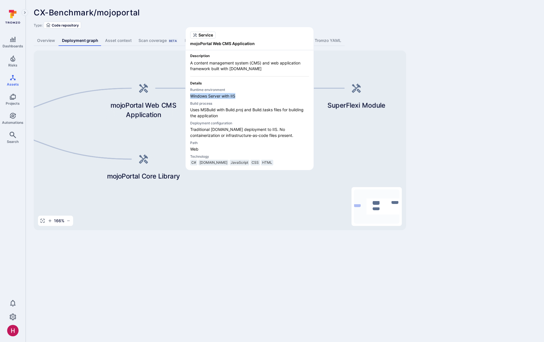
drag, startPoint x: 191, startPoint y: 96, endPoint x: 239, endPoint y: 94, distance: 48.3
click at [239, 94] on p "Windows Server with IIS" at bounding box center [249, 96] width 119 height 6
drag, startPoint x: 192, startPoint y: 110, endPoint x: 219, endPoint y: 116, distance: 28.2
click at [219, 116] on p "Uses MSBuild with Build.proj and Build.tasks files for building the application" at bounding box center [249, 113] width 119 height 12
drag, startPoint x: 258, startPoint y: 136, endPoint x: 190, endPoint y: 128, distance: 68.7
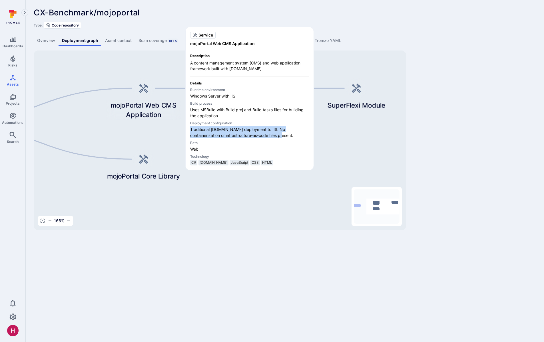
click at [190, 128] on p "Traditional ASP.NET deployment to IIS. No containerization or infrastructure-as…" at bounding box center [249, 132] width 119 height 12
drag, startPoint x: 200, startPoint y: 149, endPoint x: 189, endPoint y: 150, distance: 10.3
click at [189, 150] on div "Description A content management system (CMS) and web application framework bui…" at bounding box center [249, 110] width 128 height 120
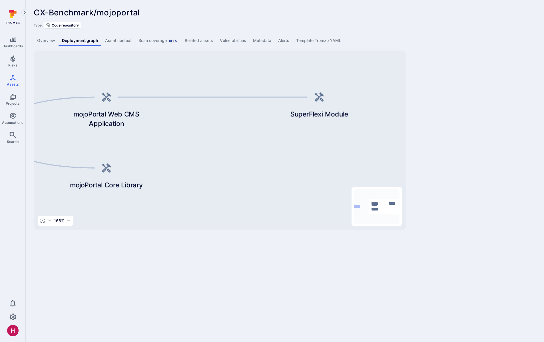
drag, startPoint x: 364, startPoint y: 130, endPoint x: 323, endPoint y: 139, distance: 42.1
click at [323, 139] on div "mojoportal mojoPortal Web CMS Application mojoPortal Core Library SuperFlexi Mo…" at bounding box center [220, 141] width 372 height 180
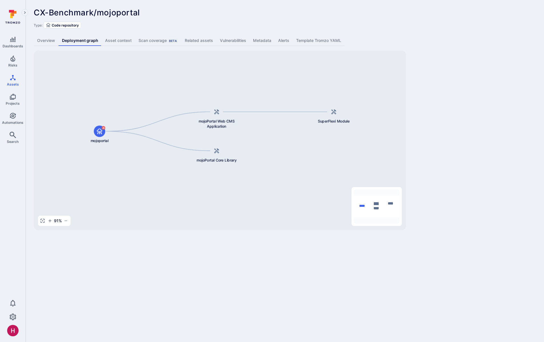
drag, startPoint x: 105, startPoint y: 103, endPoint x: 154, endPoint y: 92, distance: 50.0
click at [154, 92] on div "mojoportal mojoPortal Web CMS Application mojoPortal Core Library SuperFlexi Mo…" at bounding box center [220, 141] width 372 height 180
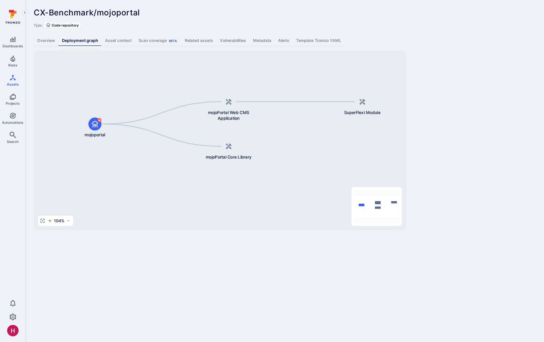
drag, startPoint x: 286, startPoint y: 149, endPoint x: 312, endPoint y: 142, distance: 27.8
click at [313, 142] on div "mojoportal mojoPortal Web CMS Application mojoPortal Core Library SuperFlexi Mo…" at bounding box center [220, 141] width 372 height 180
click at [56, 39] on link "Overview" at bounding box center [46, 40] width 25 height 11
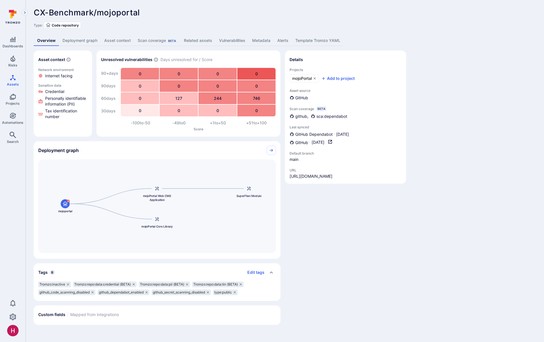
click at [345, 18] on div "CX-Benchmark/mojoportal ... Show more Type: Code repository" at bounding box center [285, 18] width 502 height 21
click at [164, 10] on div "CX-Benchmark/mojoportal ... Show more" at bounding box center [244, 12] width 420 height 9
click at [85, 39] on link "Deployment graph" at bounding box center [80, 40] width 42 height 11
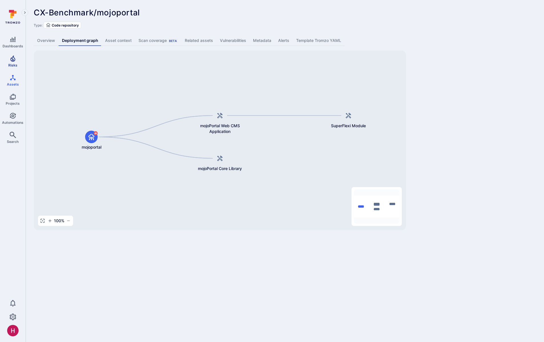
click at [12, 58] on icon "Risks" at bounding box center [12, 58] width 7 height 7
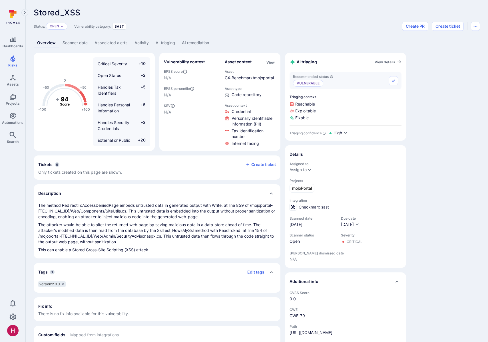
click at [162, 42] on link "AI triaging" at bounding box center [165, 43] width 26 height 11
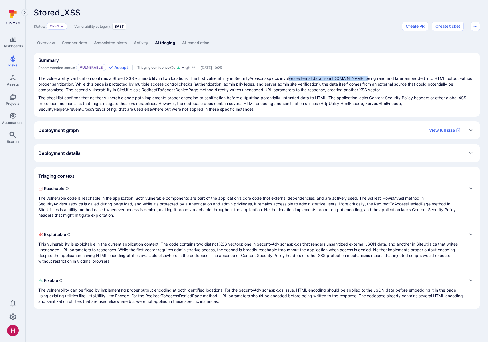
drag, startPoint x: 292, startPoint y: 78, endPoint x: 369, endPoint y: 78, distance: 77.0
click at [369, 78] on p "The vulnerability verification confirms a Stored XSS vulnerability in two locat…" at bounding box center [256, 84] width 437 height 17
drag, startPoint x: 374, startPoint y: 78, endPoint x: 453, endPoint y: 79, distance: 78.2
click at [453, 79] on p "The vulnerability verification confirms a Stored XSS vulnerability in two locat…" at bounding box center [256, 84] width 437 height 17
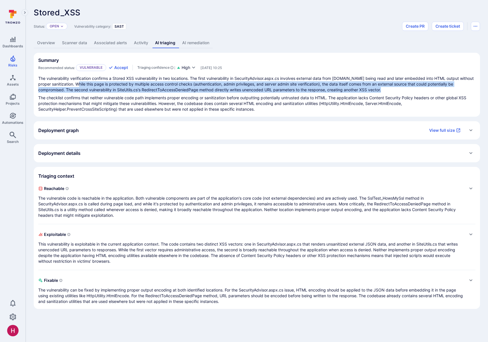
drag, startPoint x: 78, startPoint y: 83, endPoint x: 395, endPoint y: 89, distance: 316.8
click at [395, 89] on p "The vulnerability verification confirms a Stored XSS vulnerability in two locat…" at bounding box center [256, 84] width 437 height 17
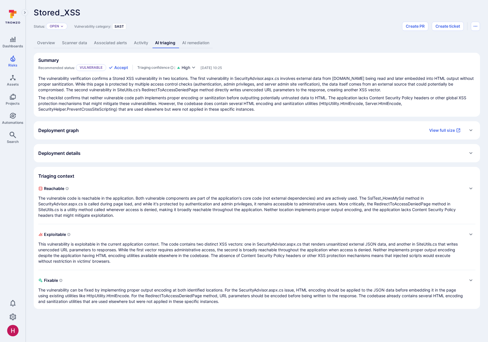
click at [202, 43] on link "AI remediation" at bounding box center [196, 43] width 34 height 11
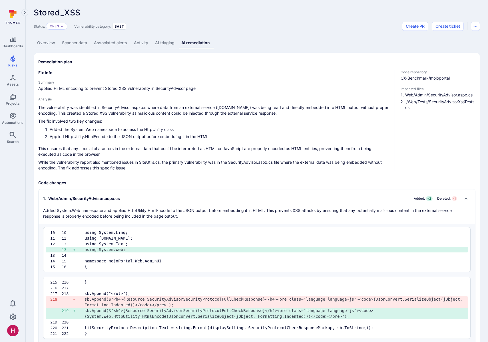
click at [161, 44] on link "AI triaging" at bounding box center [165, 43] width 26 height 11
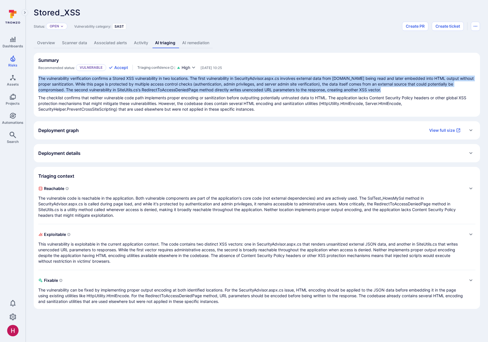
drag, startPoint x: 37, startPoint y: 80, endPoint x: 406, endPoint y: 89, distance: 369.6
click at [406, 89] on section "Summary Recommended status: Vulnerable Accept Triaging confidence : High Jul 24…" at bounding box center [257, 85] width 446 height 64
click at [405, 90] on p "The vulnerability verification confirms a Stored XSS vulnerability in two locat…" at bounding box center [256, 84] width 437 height 17
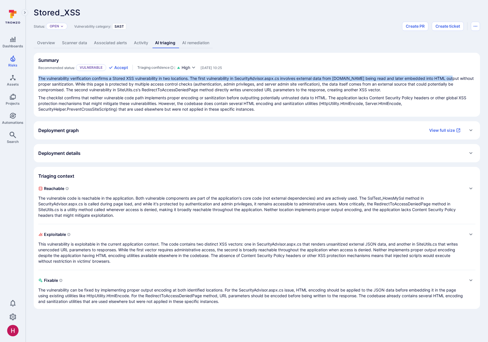
drag, startPoint x: 408, startPoint y: 76, endPoint x: 453, endPoint y: 77, distance: 45.1
click at [453, 77] on section "Summary Recommended status: Vulnerable Accept Triaging confidence : High Jul 24…" at bounding box center [257, 85] width 446 height 64
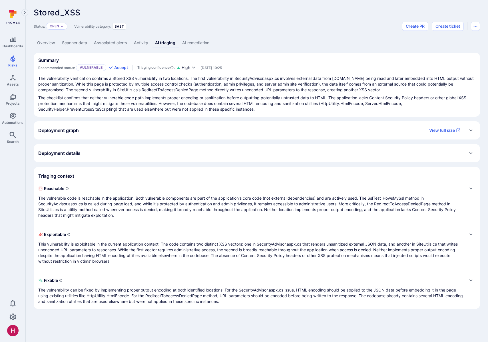
click at [83, 85] on p "The vulnerability verification confirms a Stored XSS vulnerability in two locat…" at bounding box center [256, 84] width 437 height 17
click at [117, 198] on p "The vulnerable code is reachable in the application. Both vulnerable components…" at bounding box center [250, 206] width 425 height 23
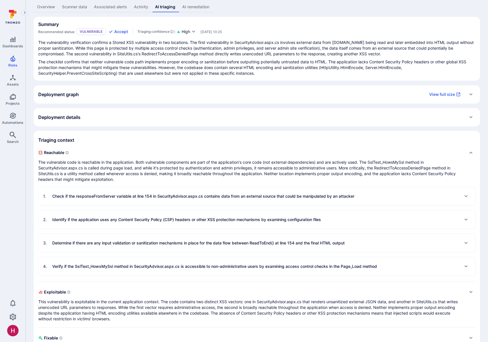
scroll to position [68, 0]
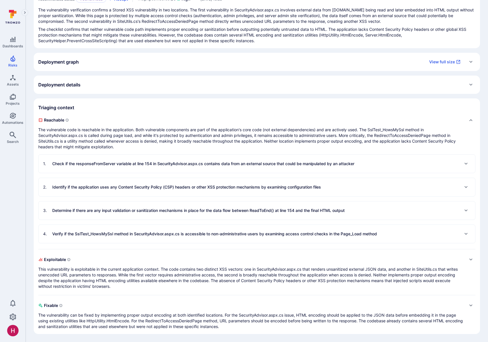
click at [233, 164] on p "Check if the responseFromServer variable at line 154 in SecurityAdvisor.aspx.cs…" at bounding box center [203, 164] width 302 height 6
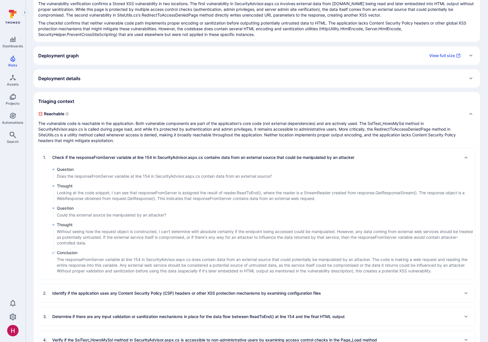
scroll to position [76, 0]
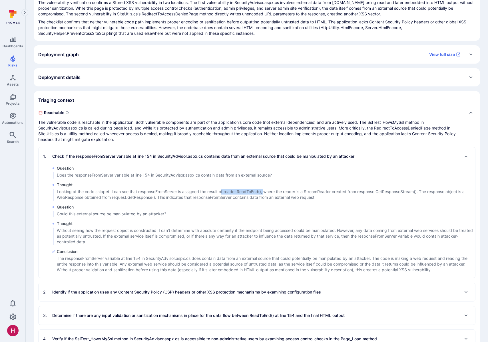
drag, startPoint x: 223, startPoint y: 192, endPoint x: 264, endPoint y: 193, distance: 41.4
click at [264, 193] on p "Looking at the code snippet, I can see that responseFromServer is assigned the …" at bounding box center [266, 194] width 418 height 11
drag, startPoint x: 419, startPoint y: 192, endPoint x: 371, endPoint y: 192, distance: 47.9
click at [371, 192] on p "Looking at the code snippet, I can see that responseFromServer is assigned the …" at bounding box center [266, 194] width 418 height 11
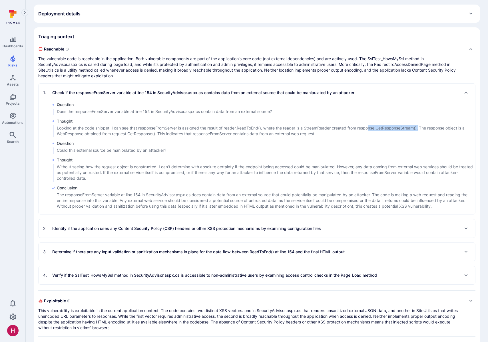
scroll to position [140, 0]
click at [163, 231] on div "2 . Identify if the application uses any Content Security Policy (CSP) headers …" at bounding box center [182, 228] width 278 height 9
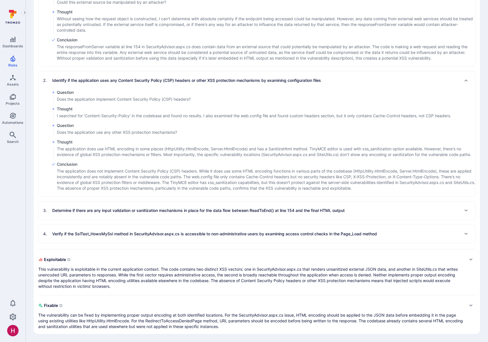
scroll to position [293, 0]
drag, startPoint x: 243, startPoint y: 111, endPoint x: 271, endPoint y: 110, distance: 27.7
click at [271, 113] on p "I searched for 'Content-Security-Policy' in the codebase and found no results. …" at bounding box center [254, 116] width 394 height 6
drag, startPoint x: 271, startPoint y: 110, endPoint x: 270, endPoint y: 115, distance: 5.2
click at [271, 113] on p "I searched for 'Content-Security-Policy' in the codebase and found no results. …" at bounding box center [254, 116] width 394 height 6
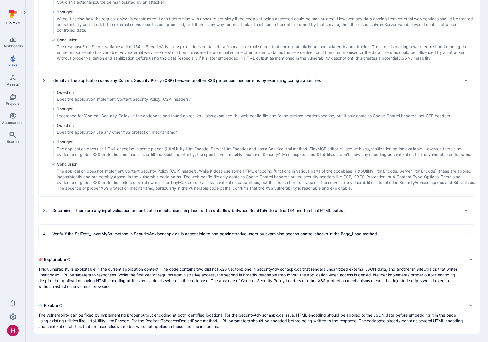
click at [131, 213] on div "3 . Determine if there are any input validation or sanitization mechanisms in p…" at bounding box center [193, 210] width 301 height 9
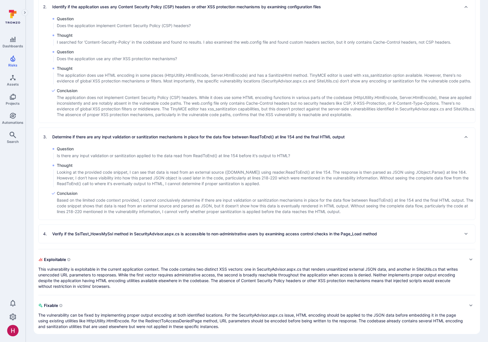
scroll to position [367, 0]
click at [172, 240] on div "4 . Verify if the SslTest_HowsMySsl method in SecurityAdvisor.aspx.cs is access…" at bounding box center [257, 234] width 436 height 18
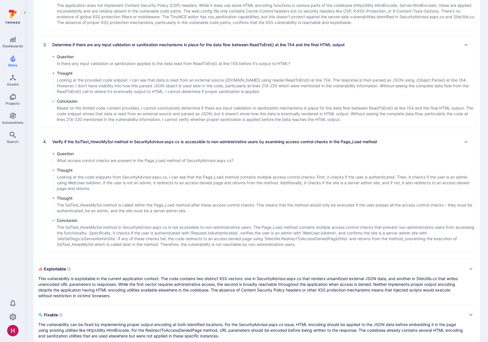
scroll to position [468, 0]
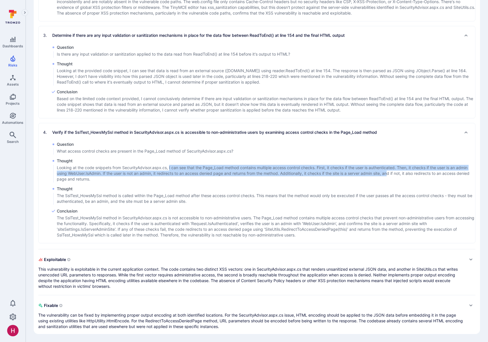
drag, startPoint x: 178, startPoint y: 169, endPoint x: 391, endPoint y: 171, distance: 212.9
click at [391, 171] on p "Looking at the code snippets from SecurityAdvisor.aspx.cs, I can see that the P…" at bounding box center [266, 173] width 418 height 17
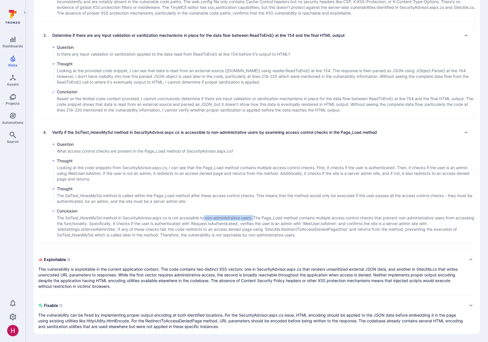
drag, startPoint x: 206, startPoint y: 218, endPoint x: 256, endPoint y: 218, distance: 50.2
click at [256, 218] on p "The SslTest_HowsMySsl method in SecurityAdvisor.aspx.cs is not accessible to no…" at bounding box center [266, 226] width 418 height 23
drag, startPoint x: 256, startPoint y: 218, endPoint x: 281, endPoint y: 216, distance: 24.6
click at [260, 218] on p "The SslTest_HowsMySsl method in SecurityAdvisor.aspx.cs is not accessible to no…" at bounding box center [266, 226] width 418 height 23
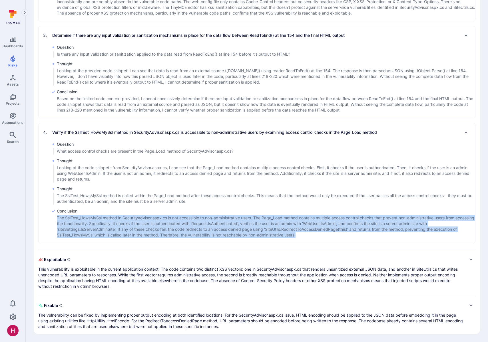
drag, startPoint x: 318, startPoint y: 234, endPoint x: 319, endPoint y: 214, distance: 19.7
click at [319, 214] on div "Conclusion The SslTest_HowsMySsl method in SecurityAdvisor.aspx.cs is not acces…" at bounding box center [266, 223] width 418 height 30
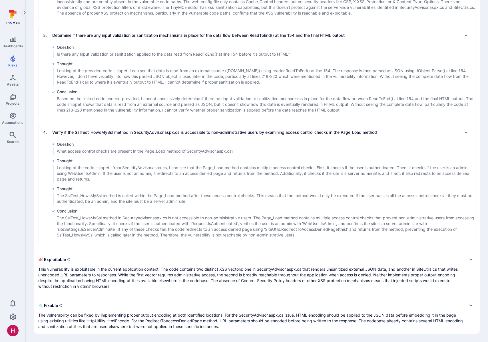
click at [296, 133] on p "Verify if the SslTest_HowsMySsl method in SecurityAdvisor.aspx.cs is accessible…" at bounding box center [214, 133] width 324 height 6
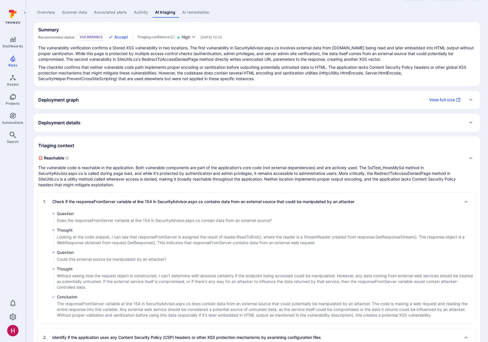
scroll to position [0, 0]
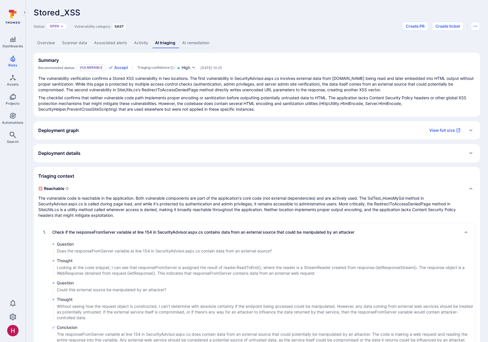
click at [54, 43] on link "Overview" at bounding box center [46, 43] width 25 height 11
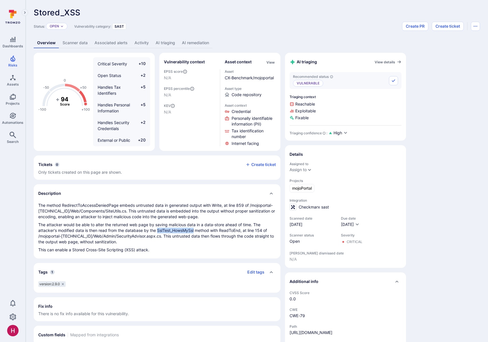
drag, startPoint x: 157, startPoint y: 228, endPoint x: 195, endPoint y: 228, distance: 37.9
click at [195, 228] on p "The attacker would be able to alter the returned web page by saving malicious d…" at bounding box center [156, 233] width 237 height 23
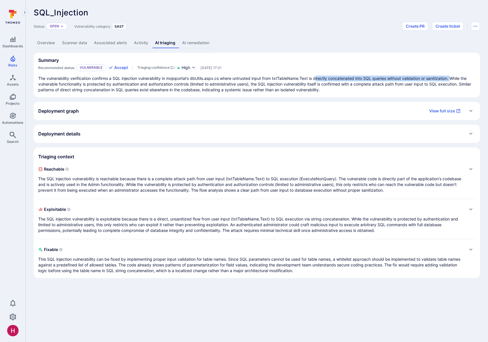
drag, startPoint x: 324, startPoint y: 78, endPoint x: 453, endPoint y: 80, distance: 129.3
click at [453, 80] on p "The vulnerability verification confirms a SQL injection vulnerability in mojopo…" at bounding box center [256, 84] width 437 height 17
click at [453, 79] on p "The vulnerability verification confirms a SQL injection vulnerability in mojopo…" at bounding box center [256, 84] width 437 height 17
drag, startPoint x: 455, startPoint y: 79, endPoint x: 356, endPoint y: 86, distance: 99.3
click at [454, 79] on p "The vulnerability verification confirms a SQL injection vulnerability in mojopo…" at bounding box center [256, 84] width 437 height 17
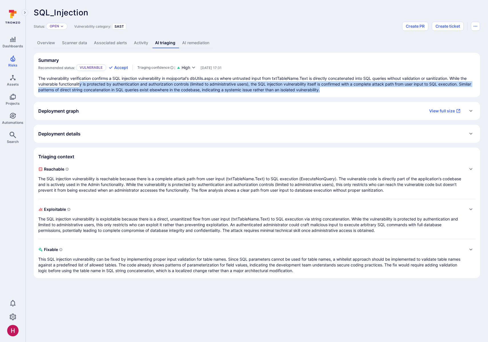
drag, startPoint x: 80, startPoint y: 85, endPoint x: 336, endPoint y: 92, distance: 255.7
click at [336, 92] on p "The vulnerability verification confirms a SQL injection vulnerability in mojopo…" at bounding box center [256, 84] width 437 height 17
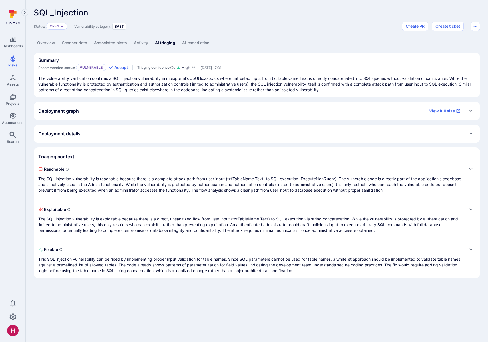
drag, startPoint x: 336, startPoint y: 92, endPoint x: 339, endPoint y: 92, distance: 2.9
click at [339, 92] on p "The vulnerability verification confirms a SQL injection vulnerability in mojopo…" at bounding box center [256, 84] width 437 height 17
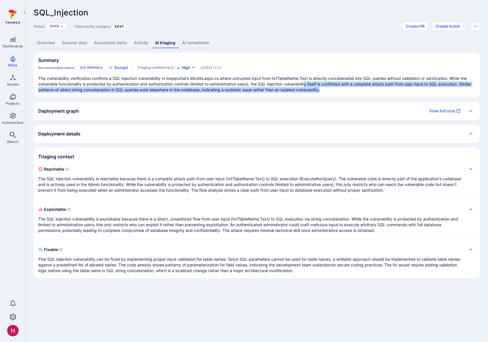
drag, startPoint x: 339, startPoint y: 92, endPoint x: 308, endPoint y: 84, distance: 32.0
click at [308, 84] on p "The vulnerability verification confirms a SQL injection vulnerability in mojopo…" at bounding box center [256, 84] width 437 height 17
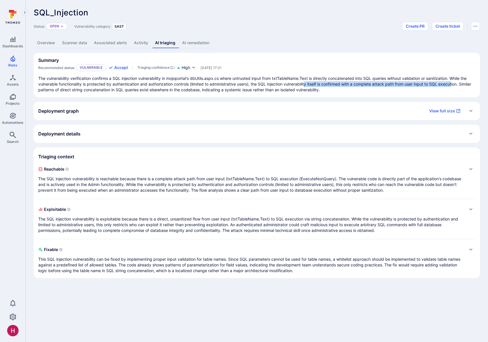
drag, startPoint x: 308, startPoint y: 83, endPoint x: 455, endPoint y: 85, distance: 147.0
click at [455, 85] on p "The vulnerability verification confirms a SQL injection vulnerability in mojopo…" at bounding box center [256, 84] width 437 height 17
drag, startPoint x: 82, startPoint y: 89, endPoint x: 84, endPoint y: 90, distance: 3.0
click at [82, 89] on p "The vulnerability verification confirms a SQL injection vulnerability in mojopo…" at bounding box center [256, 84] width 437 height 17
click at [197, 43] on link "AI remediation" at bounding box center [196, 43] width 34 height 11
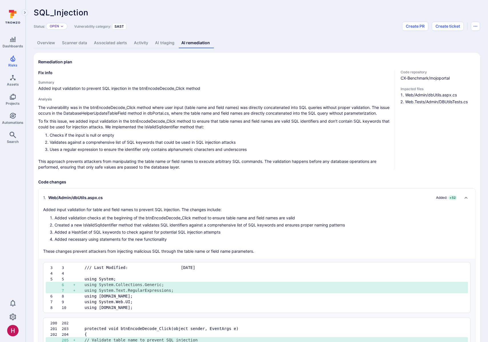
click at [51, 44] on link "Overview" at bounding box center [46, 43] width 25 height 11
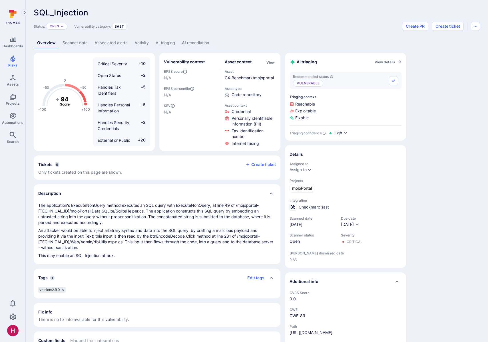
click at [196, 41] on link "AI remediation" at bounding box center [195, 43] width 34 height 11
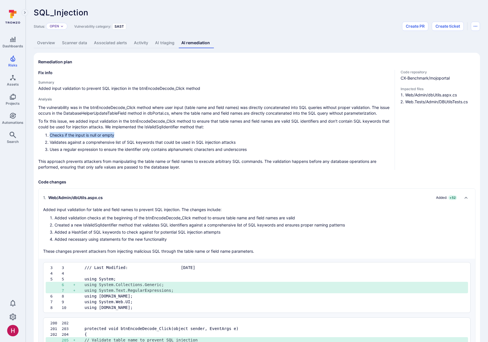
drag, startPoint x: 48, startPoint y: 140, endPoint x: 123, endPoint y: 142, distance: 74.8
click at [123, 138] on li "Checks if the input is null or empty" at bounding box center [220, 135] width 340 height 6
drag, startPoint x: 66, startPoint y: 136, endPoint x: 134, endPoint y: 135, distance: 67.9
click at [134, 135] on div "The vulnerability was in the btnEncodeDecode_Click method where user input (tab…" at bounding box center [214, 137] width 352 height 65
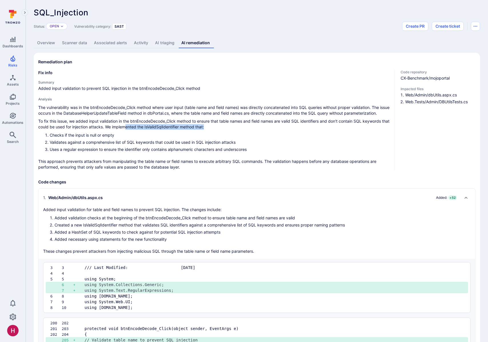
click at [134, 130] on p "To fix this issue, we added input validation in the btnEncodeDecode_Click metho…" at bounding box center [214, 123] width 352 height 11
drag, startPoint x: 128, startPoint y: 132, endPoint x: 194, endPoint y: 133, distance: 65.9
click at [194, 130] on p "To fix this issue, we added input validation in the btnEncodeDecode_Click metho…" at bounding box center [214, 123] width 352 height 11
drag, startPoint x: 70, startPoint y: 141, endPoint x: 119, endPoint y: 141, distance: 49.6
click at [119, 138] on li "Checks if the input is null or empty" at bounding box center [220, 135] width 340 height 6
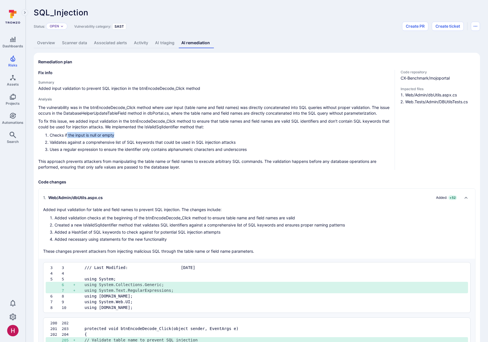
click at [118, 138] on li "Checks if the input is null or empty" at bounding box center [220, 135] width 340 height 6
drag, startPoint x: 63, startPoint y: 147, endPoint x: 243, endPoint y: 150, distance: 180.3
click at [243, 145] on li "Validates against a comprehensive list of SQL keywords that could be used in SQ…" at bounding box center [220, 142] width 340 height 6
drag, startPoint x: 243, startPoint y: 150, endPoint x: 144, endPoint y: 153, distance: 99.1
click at [242, 145] on li "Validates against a comprehensive list of SQL keywords that could be used in SQ…" at bounding box center [220, 142] width 340 height 6
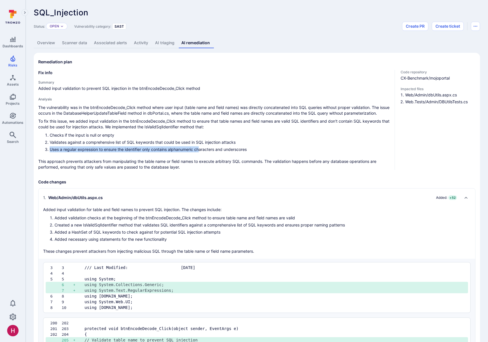
drag, startPoint x: 50, startPoint y: 155, endPoint x: 199, endPoint y: 157, distance: 148.9
click at [201, 152] on li "Uses a regular expression to ensure the identifier only contains alphanumeric c…" at bounding box center [220, 149] width 340 height 6
click at [199, 152] on li "Uses a regular expression to ensure the identifier only contains alphanumeric c…" at bounding box center [220, 149] width 340 height 6
click at [115, 152] on li "Uses a regular expression to ensure the identifier only contains alphanumeric c…" at bounding box center [220, 149] width 340 height 6
drag, startPoint x: 100, startPoint y: 155, endPoint x: 250, endPoint y: 156, distance: 149.5
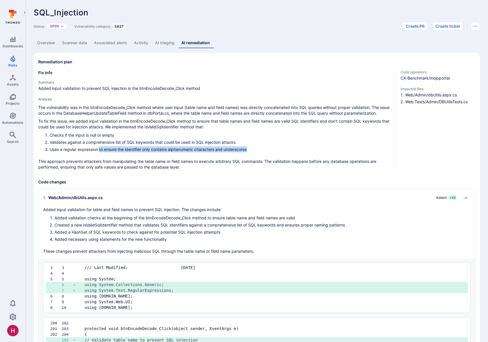
click at [250, 152] on li "Uses a regular expression to ensure the identifier only contains alphanumeric c…" at bounding box center [220, 149] width 340 height 6
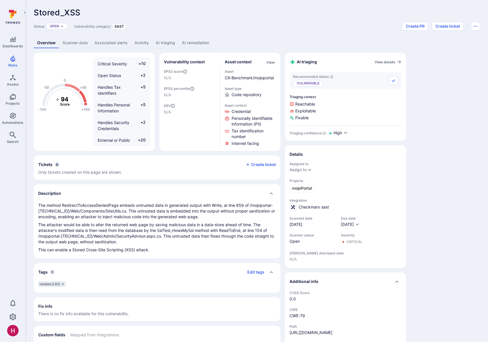
click at [197, 43] on link "AI remediation" at bounding box center [195, 43] width 34 height 11
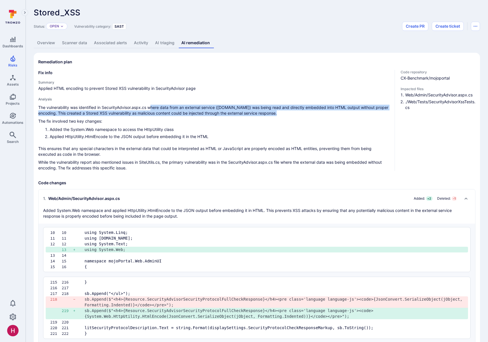
drag, startPoint x: 153, startPoint y: 108, endPoint x: 284, endPoint y: 112, distance: 130.2
click at [284, 112] on p "The vulnerability was identified in SecurityAdvisor.aspx.cs where data from an …" at bounding box center [214, 110] width 352 height 11
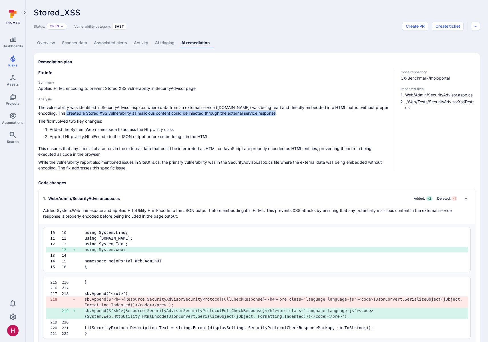
drag, startPoint x: 85, startPoint y: 114, endPoint x: 277, endPoint y: 116, distance: 191.7
click at [277, 116] on p "The vulnerability was identified in SecurityAdvisor.aspx.cs where data from an …" at bounding box center [214, 110] width 352 height 11
click at [76, 127] on li "Added the System.Web namespace to access the HttpUtility class" at bounding box center [220, 129] width 340 height 6
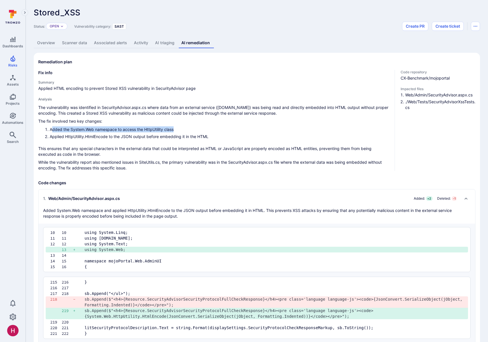
drag, startPoint x: 68, startPoint y: 130, endPoint x: 186, endPoint y: 130, distance: 117.3
click at [186, 130] on li "Added the System.Web namespace to access the HttpUtility class" at bounding box center [220, 129] width 340 height 6
drag, startPoint x: 145, startPoint y: 148, endPoint x: 174, endPoint y: 149, distance: 29.2
click at [190, 149] on p "This ensures that any special characters in the external data that could be int…" at bounding box center [214, 151] width 352 height 11
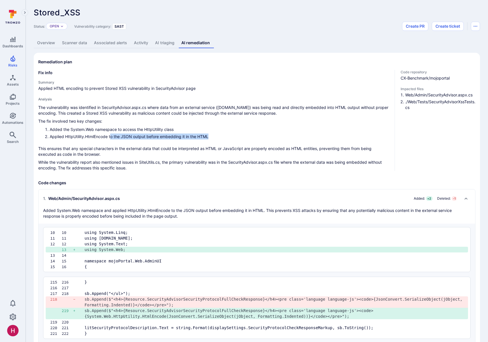
drag, startPoint x: 111, startPoint y: 138, endPoint x: 216, endPoint y: 137, distance: 104.4
click at [216, 137] on li "Applied HttpUtility.HtmlEncode to the JSON output before embedding it in the HT…" at bounding box center [220, 137] width 340 height 6
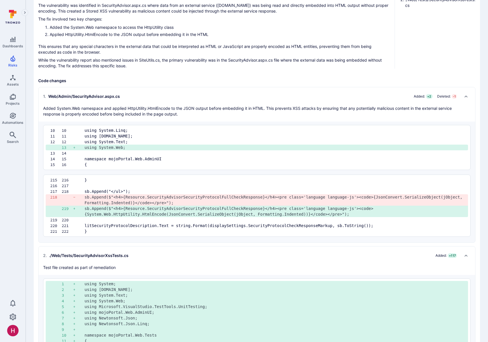
scroll to position [114, 0]
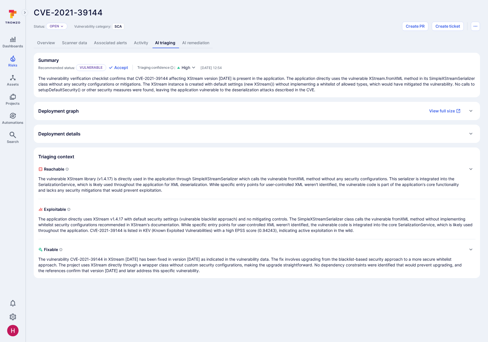
drag, startPoint x: 291, startPoint y: 80, endPoint x: 358, endPoint y: 92, distance: 68.3
click at [358, 92] on p "The vulnerability verification checklist confirms that CVE-2021-39144 affecting…" at bounding box center [256, 84] width 437 height 17
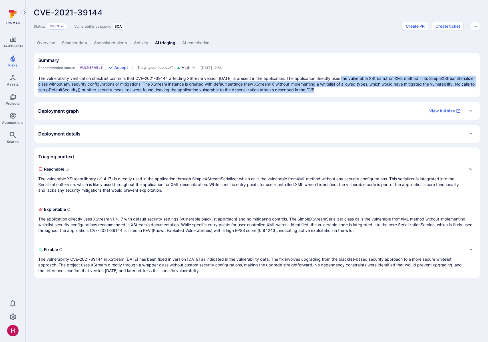
drag, startPoint x: 371, startPoint y: 91, endPoint x: 341, endPoint y: 78, distance: 32.3
click at [341, 78] on p "The vulnerability verification checklist confirms that CVE-2021-39144 affecting…" at bounding box center [256, 84] width 437 height 17
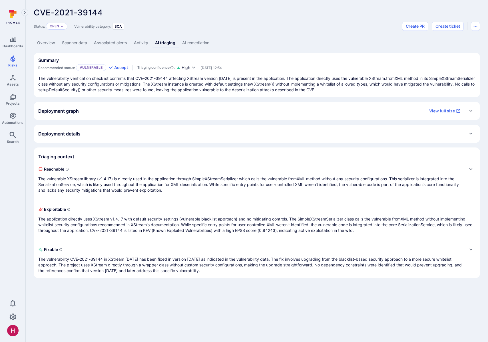
click at [227, 96] on section "Summary Recommended status: Vulnerable Accept Triaging confidence : High [DATE]…" at bounding box center [257, 75] width 446 height 45
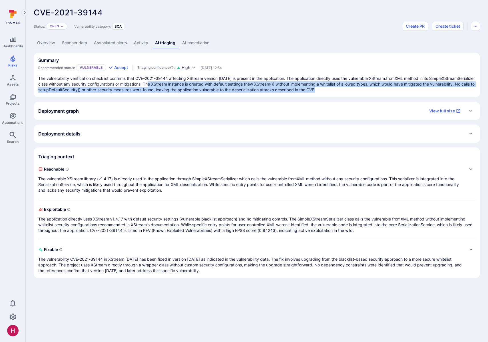
drag, startPoint x: 198, startPoint y: 84, endPoint x: 382, endPoint y: 91, distance: 183.6
click at [382, 91] on p "The vulnerability verification checklist confirms that CVE-2021-39144 affecting…" at bounding box center [256, 84] width 437 height 17
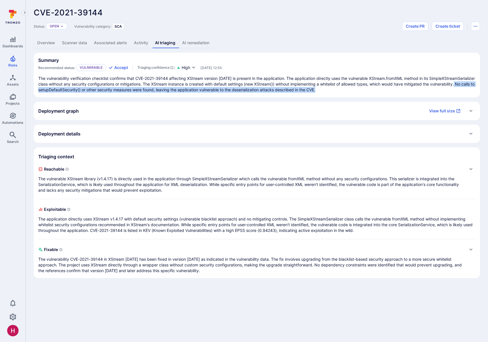
drag, startPoint x: 70, startPoint y: 90, endPoint x: 379, endPoint y: 90, distance: 308.7
click at [379, 90] on p "The vulnerability verification checklist confirms that CVE-2021-39144 affecting…" at bounding box center [256, 84] width 437 height 17
click at [137, 177] on p "The vulnerable XStream library (v1.4.17) is directly used in the application th…" at bounding box center [250, 184] width 425 height 17
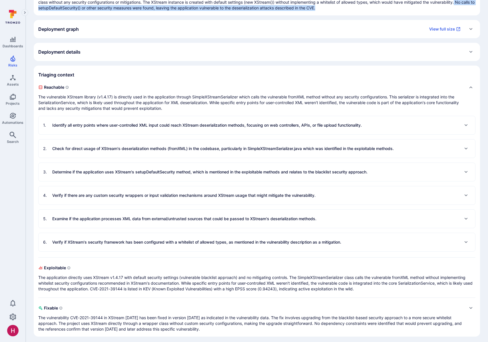
scroll to position [83, 0]
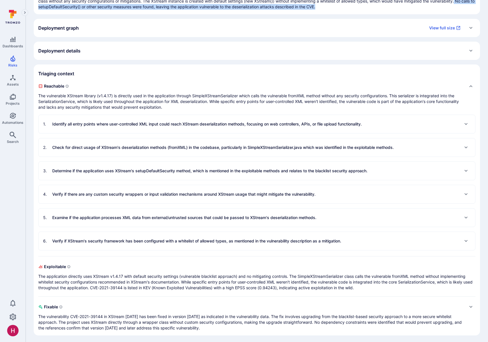
click at [147, 286] on p "The application directly uses XStream v1.4.17 with default security settings (v…" at bounding box center [256, 282] width 437 height 17
click at [140, 222] on div "5 . Examine if the application processes XML data from external/untrusted sourc…" at bounding box center [179, 217] width 273 height 9
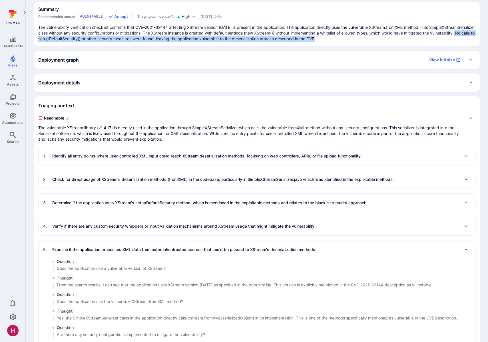
scroll to position [0, 0]
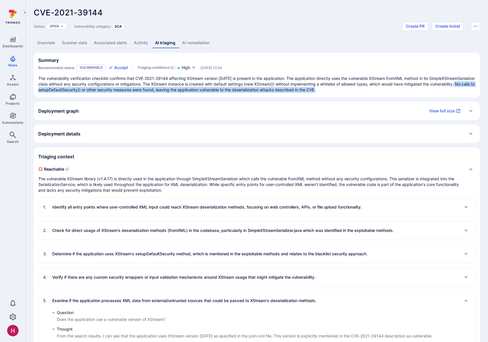
click at [44, 45] on link "Overview" at bounding box center [46, 43] width 25 height 11
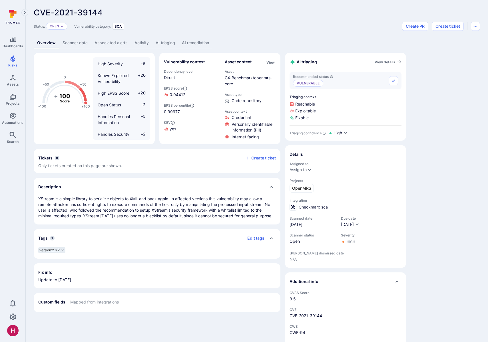
click at [189, 43] on link "AI remediation" at bounding box center [195, 43] width 34 height 11
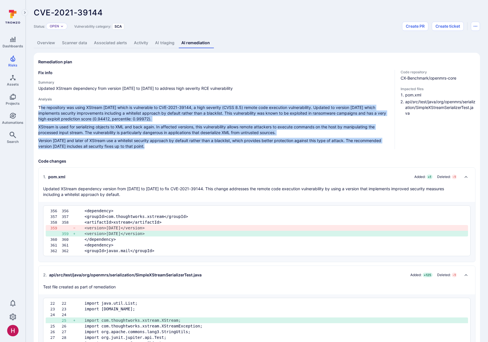
drag, startPoint x: 141, startPoint y: 147, endPoint x: 40, endPoint y: 107, distance: 108.9
click at [40, 107] on div "The repository was using XStream [DATE] which is vulnerable to CVE-2021-39144, …" at bounding box center [214, 127] width 352 height 45
click at [40, 107] on p "The repository was using XStream [DATE] which is vulnerable to CVE-2021-39144, …" at bounding box center [214, 113] width 352 height 17
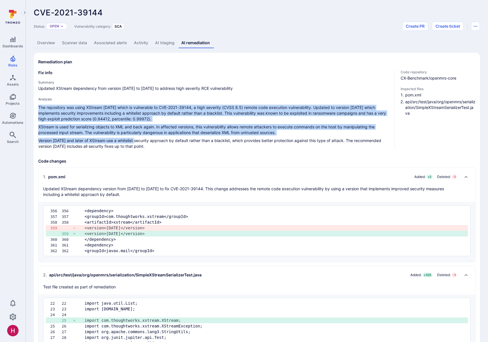
drag, startPoint x: 76, startPoint y: 111, endPoint x: 134, endPoint y: 141, distance: 65.6
click at [134, 141] on div "The repository was using XStream [DATE] which is vulnerable to CVE-2021-39144, …" at bounding box center [214, 127] width 352 height 45
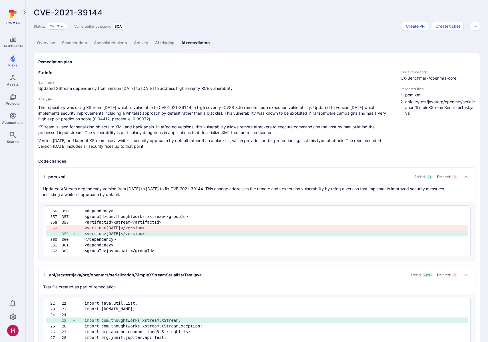
click at [134, 141] on p "Version 1.4.18 and later of XStream use a whitelist security approach by defaul…" at bounding box center [214, 143] width 352 height 11
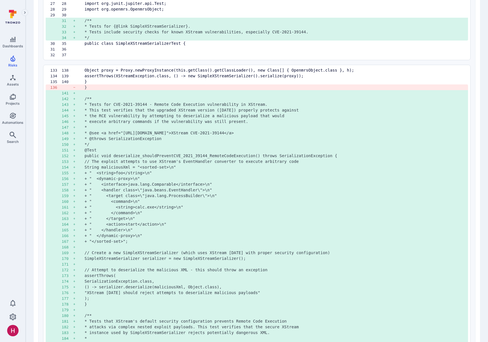
scroll to position [315, 0]
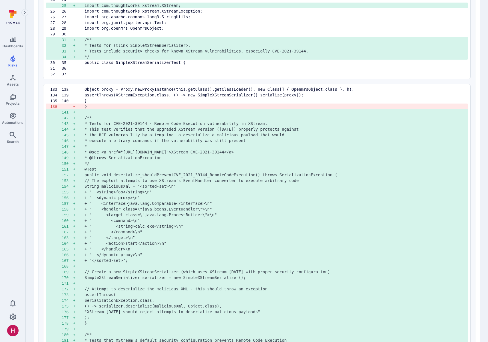
drag, startPoint x: 114, startPoint y: 127, endPoint x: 290, endPoint y: 142, distance: 176.9
click at [290, 142] on pre "* execute arbitrary commands if the vulnerability was still present." at bounding box center [273, 141] width 379 height 6
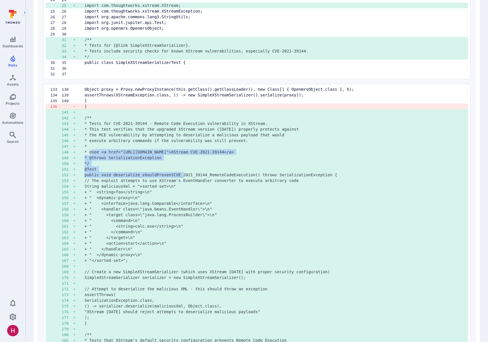
drag, startPoint x: 108, startPoint y: 150, endPoint x: 199, endPoint y: 173, distance: 94.0
click at [199, 173] on pre "public void deserialize_shouldPreventCVE_2021_39144_RemoteCodeExecution() throw…" at bounding box center [273, 175] width 379 height 6
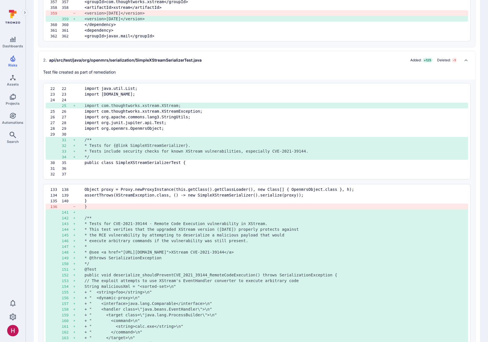
scroll to position [0, 0]
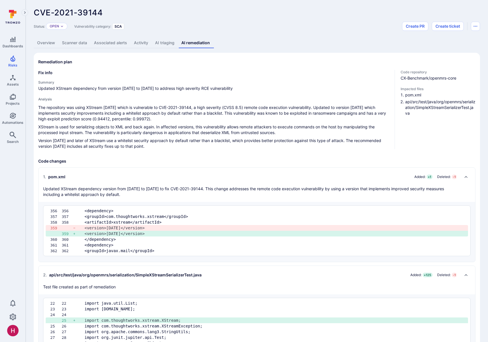
click at [53, 43] on link "Overview" at bounding box center [46, 43] width 25 height 11
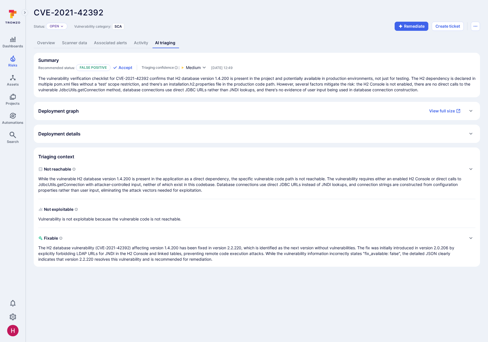
click at [42, 43] on link "Overview" at bounding box center [46, 43] width 25 height 11
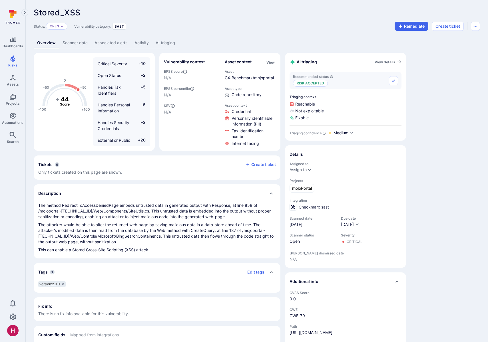
click at [167, 44] on link "AI triaging" at bounding box center [165, 43] width 26 height 11
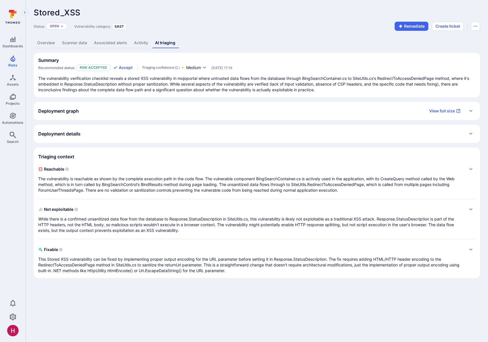
click at [50, 43] on link "Overview" at bounding box center [46, 43] width 25 height 11
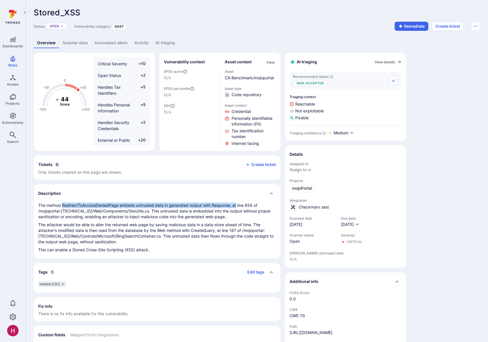
drag, startPoint x: 73, startPoint y: 206, endPoint x: 237, endPoint y: 207, distance: 163.5
click at [237, 207] on p "The method RedirectToAccessDeniedPage embeds untrusted data in generated output…" at bounding box center [156, 211] width 237 height 17
click at [235, 209] on p "The method RedirectToAccessDeniedPage embeds untrusted data in generated output…" at bounding box center [156, 211] width 237 height 17
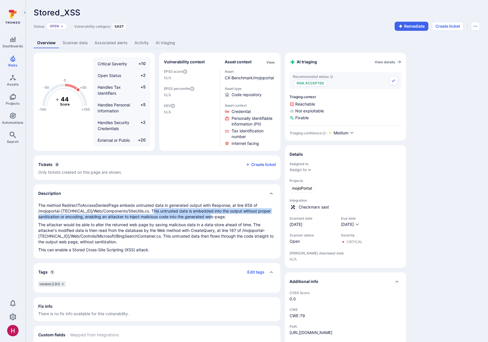
drag, startPoint x: 171, startPoint y: 213, endPoint x: 237, endPoint y: 217, distance: 65.5
click at [237, 217] on p "The method RedirectToAccessDeniedPage embeds untrusted data in generated output…" at bounding box center [156, 211] width 237 height 17
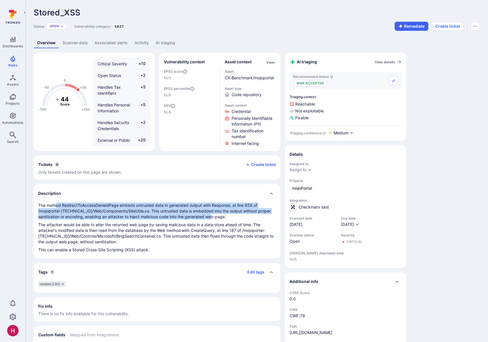
drag, startPoint x: 57, startPoint y: 205, endPoint x: 241, endPoint y: 215, distance: 184.5
click at [241, 215] on p "The method RedirectToAccessDeniedPage embeds untrusted data in generated output…" at bounding box center [156, 211] width 237 height 17
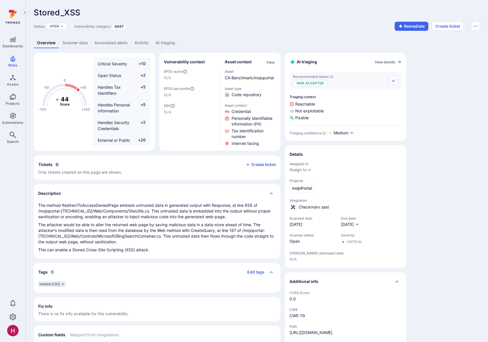
click at [165, 47] on link "AI triaging" at bounding box center [165, 43] width 26 height 11
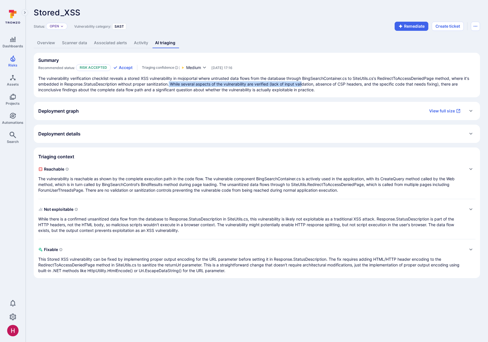
drag, startPoint x: 170, startPoint y: 84, endPoint x: 305, endPoint y: 87, distance: 135.0
click at [305, 87] on p "The vulnerability verification checklist reveals a stored XSS vulnerability in …" at bounding box center [256, 84] width 437 height 17
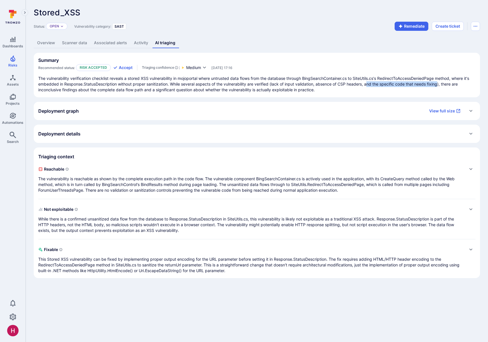
drag, startPoint x: 369, startPoint y: 83, endPoint x: 440, endPoint y: 85, distance: 71.1
click at [440, 85] on p "The vulnerability verification checklist reveals a stored XSS vulnerability in …" at bounding box center [256, 84] width 437 height 17
drag, startPoint x: 94, startPoint y: 89, endPoint x: 146, endPoint y: 90, distance: 51.9
click at [146, 90] on p "The vulnerability verification checklist reveals a stored XSS vulnerability in …" at bounding box center [256, 84] width 437 height 17
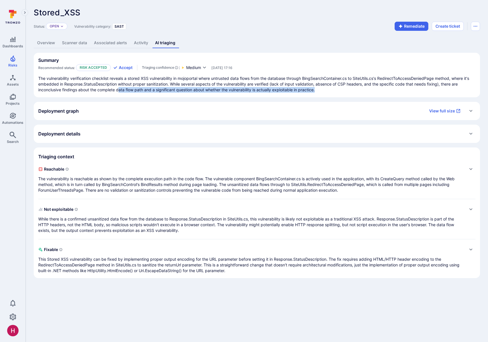
drag, startPoint x: 121, startPoint y: 91, endPoint x: 317, endPoint y: 92, distance: 196.6
click at [317, 92] on p "The vulnerability verification checklist reveals a stored XSS vulnerability in …" at bounding box center [256, 84] width 437 height 17
drag, startPoint x: 108, startPoint y: 214, endPoint x: 110, endPoint y: 211, distance: 4.1
click at [108, 214] on div "Not exploitable While there is a confirmed unsanitized data flow from the datab…" at bounding box center [250, 219] width 425 height 29
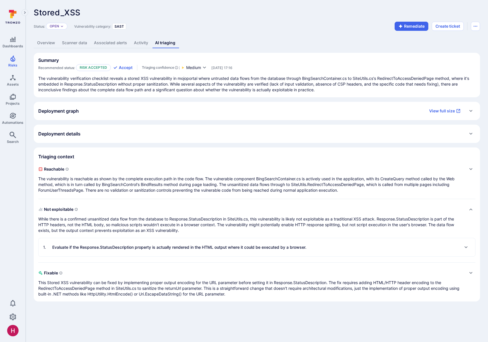
click at [135, 249] on p "Evaluate if the Response.StatusDescription property is actually rendered in the…" at bounding box center [179, 248] width 254 height 6
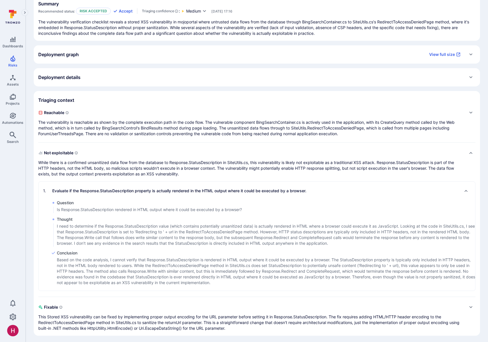
scroll to position [58, 0]
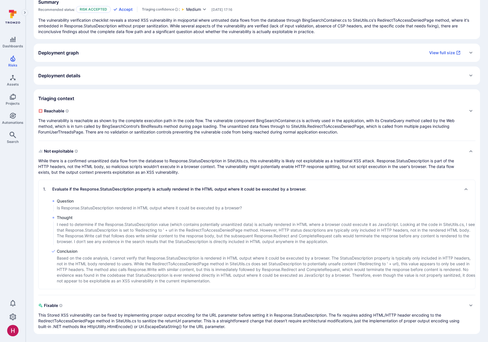
drag, startPoint x: 96, startPoint y: 227, endPoint x: 167, endPoint y: 226, distance: 71.0
click at [167, 226] on p "I need to determine if the Response.StatusDescription value (which contains pot…" at bounding box center [266, 233] width 418 height 23
click at [155, 123] on p "The vulnerability is reachable as shown by the complete execution path in the c…" at bounding box center [250, 126] width 425 height 17
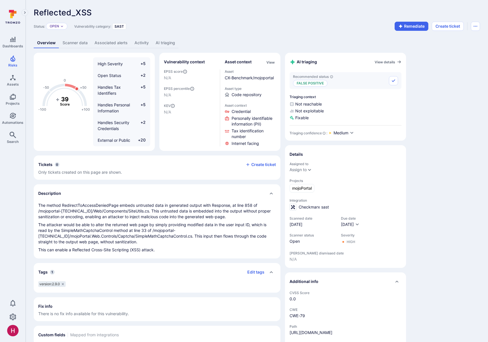
click at [160, 44] on link "AI triaging" at bounding box center [165, 43] width 26 height 11
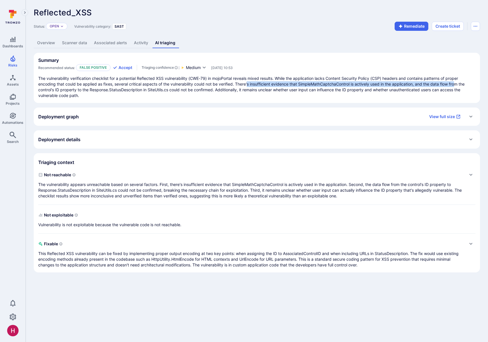
drag, startPoint x: 249, startPoint y: 84, endPoint x: 457, endPoint y: 84, distance: 208.0
click at [457, 84] on p "The vulnerability verification checklist for a potential Reflected XSS vulnerab…" at bounding box center [256, 87] width 437 height 23
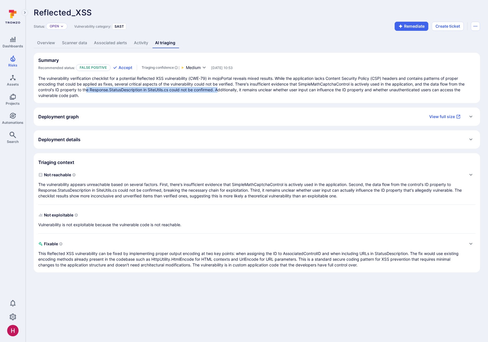
drag, startPoint x: 86, startPoint y: 91, endPoint x: 221, endPoint y: 92, distance: 135.0
click at [221, 92] on p "The vulnerability verification checklist for a potential Reflected XSS vulnerab…" at bounding box center [256, 87] width 437 height 23
click at [220, 91] on p "The vulnerability verification checklist for a potential Reflected XSS vulnerab…" at bounding box center [256, 87] width 437 height 23
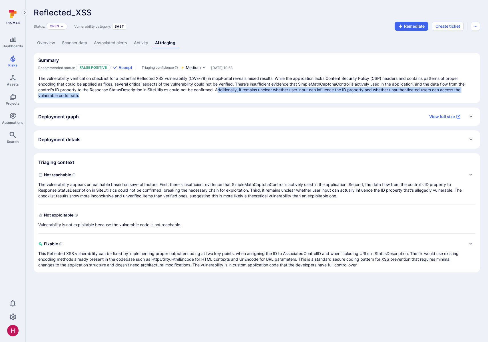
drag, startPoint x: 219, startPoint y: 90, endPoint x: 223, endPoint y: 94, distance: 5.7
click at [223, 94] on p "The vulnerability verification checklist for a potential Reflected XSS vulnerab…" at bounding box center [256, 87] width 437 height 23
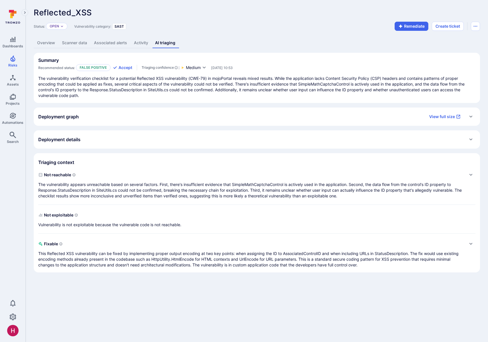
click at [181, 190] on p "The vulnerability appears unreachable based on several factors. First, there's …" at bounding box center [250, 190] width 425 height 17
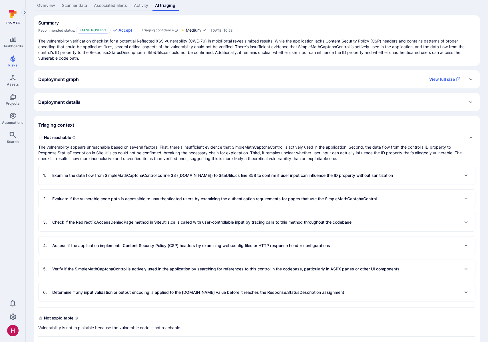
scroll to position [47, 0]
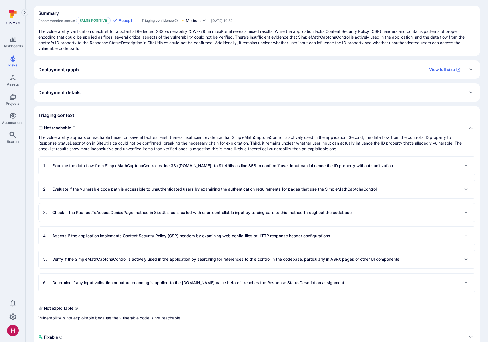
click at [123, 191] on p "Evaluate if the vulnerable code path is accessible to unauthenticated users by …" at bounding box center [214, 189] width 324 height 6
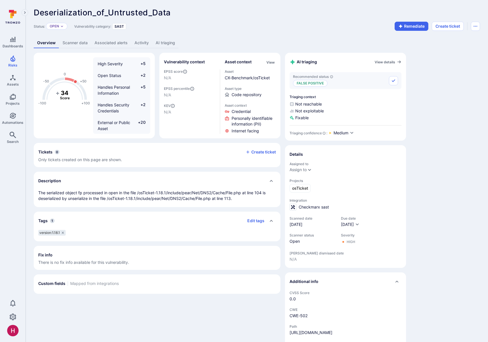
click at [157, 42] on link "AI triaging" at bounding box center [165, 43] width 26 height 11
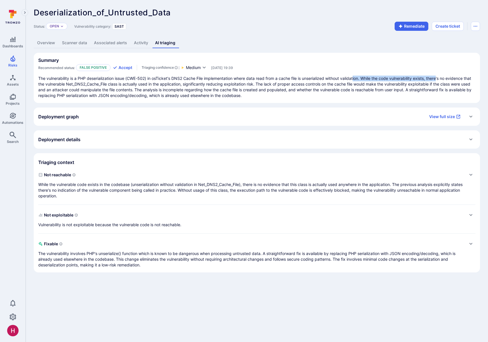
drag, startPoint x: 356, startPoint y: 78, endPoint x: 431, endPoint y: 80, distance: 75.1
click at [440, 79] on p "The vulnerability is a PHP deserialization issue (CWE-502) in osTicket's DNS2 C…" at bounding box center [256, 87] width 437 height 23
drag, startPoint x: 80, startPoint y: 84, endPoint x: 95, endPoint y: 84, distance: 15.1
click at [115, 83] on p "The vulnerability is a PHP deserialization issue (CWE-502) in osTicket's DNS2 C…" at bounding box center [256, 87] width 437 height 23
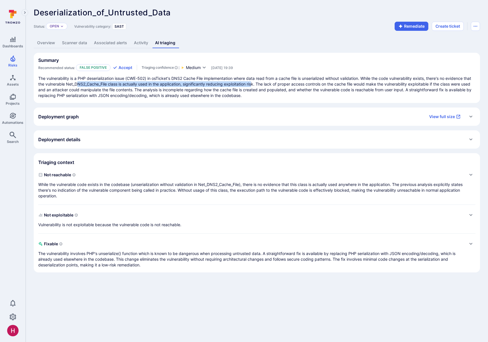
drag, startPoint x: 86, startPoint y: 84, endPoint x: 263, endPoint y: 85, distance: 177.5
click at [263, 85] on p "The vulnerability is a PHP deserialization issue (CWE-502) in osTicket's DNS2 C…" at bounding box center [256, 87] width 437 height 23
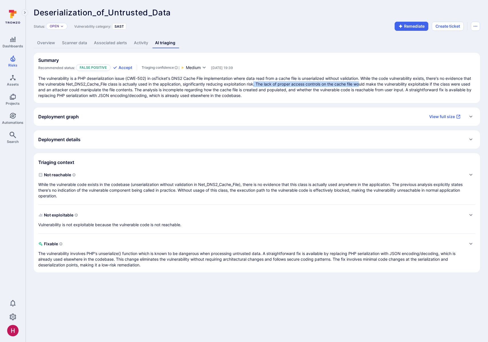
drag, startPoint x: 273, startPoint y: 84, endPoint x: 371, endPoint y: 85, distance: 98.7
click at [371, 85] on p "The vulnerability is a PHP deserialization issue (CWE-502) in osTicket's DNS2 C…" at bounding box center [256, 87] width 437 height 23
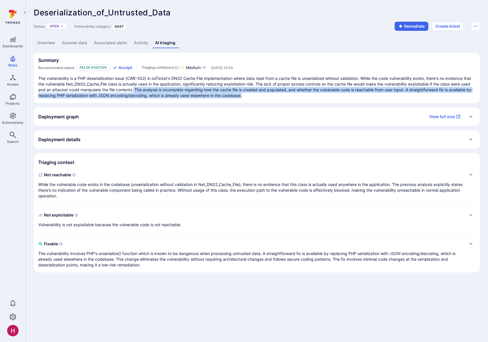
drag, startPoint x: 144, startPoint y: 89, endPoint x: 267, endPoint y: 96, distance: 123.4
click at [267, 96] on p "The vulnerability is a PHP deserialization issue (CWE-502) in osTicket's DNS2 C…" at bounding box center [256, 87] width 437 height 23
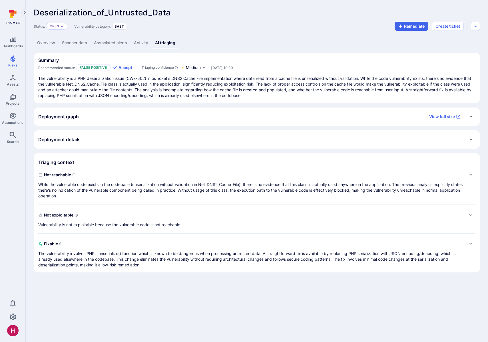
click at [175, 191] on p "While the vulnerable code exists in the codebase (unserialization without valid…" at bounding box center [250, 190] width 425 height 17
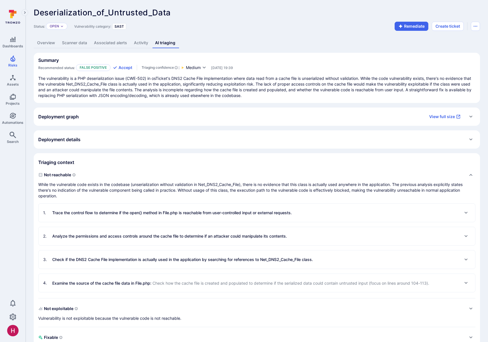
click at [174, 215] on p "Trace the control flow to determine if the open() method in File.php is reachab…" at bounding box center [171, 213] width 239 height 6
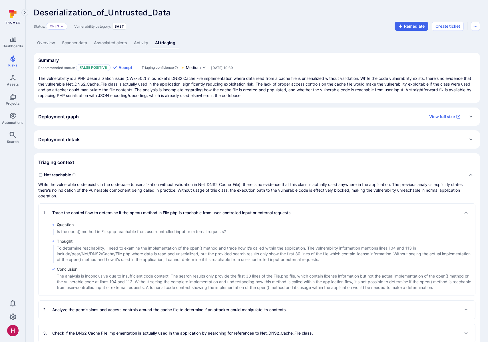
click at [174, 215] on p "Trace the control flow to determine if the open() method in File.php is reachab…" at bounding box center [171, 213] width 239 height 6
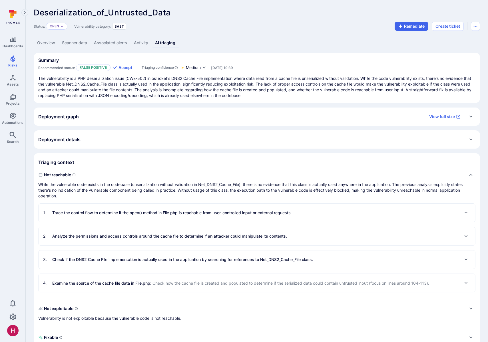
drag, startPoint x: 143, startPoint y: 211, endPoint x: 143, endPoint y: 204, distance: 7.1
click at [143, 211] on p "Trace the control flow to determine if the open() method in File.php is reachab…" at bounding box center [171, 213] width 239 height 6
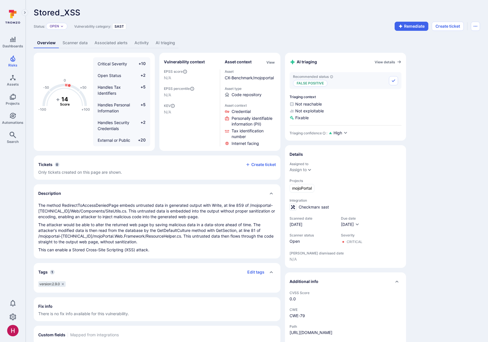
click at [162, 42] on link "AI triaging" at bounding box center [165, 43] width 26 height 11
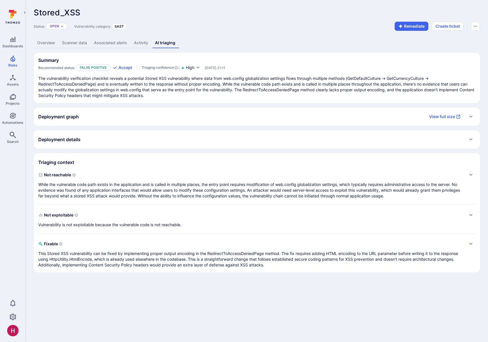
drag, startPoint x: 95, startPoint y: 81, endPoint x: 195, endPoint y: 80, distance: 99.6
click at [195, 80] on p "The vulnerability verification checklist reveals a potential Stored XSS vulnera…" at bounding box center [256, 87] width 437 height 23
drag, startPoint x: 224, startPoint y: 80, endPoint x: 426, endPoint y: 80, distance: 202.3
click at [426, 80] on p "The vulnerability verification checklist reveals a potential Stored XSS vulnera…" at bounding box center [256, 87] width 437 height 23
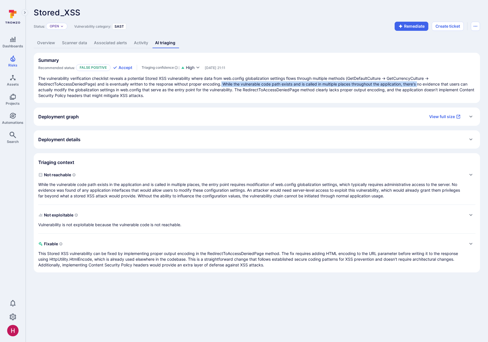
drag, startPoint x: 232, startPoint y: 86, endPoint x: 421, endPoint y: 83, distance: 189.2
click at [421, 83] on p "The vulnerability verification checklist reveals a potential Stored XSS vulnera…" at bounding box center [256, 87] width 437 height 23
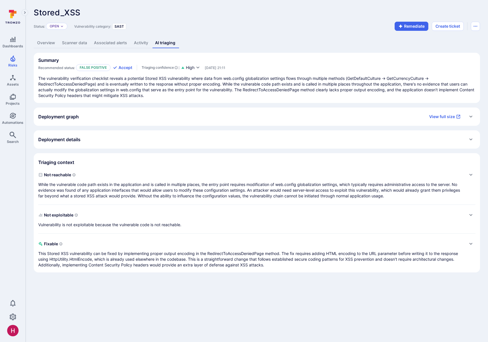
click at [429, 82] on p "The vulnerability verification checklist reveals a potential Stored XSS vulnera…" at bounding box center [256, 87] width 437 height 23
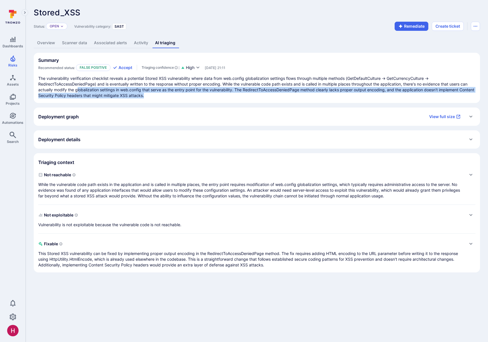
drag, startPoint x: 78, startPoint y: 92, endPoint x: 167, endPoint y: 96, distance: 89.4
click at [167, 96] on p "The vulnerability verification checklist reveals a potential Stored XSS vulnera…" at bounding box center [256, 87] width 437 height 23
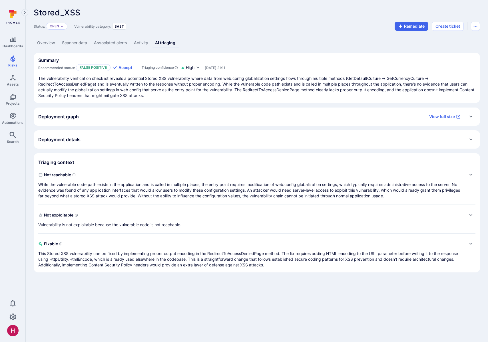
click at [140, 195] on p "While the vulnerable code path exists in the application and is called in multi…" at bounding box center [250, 190] width 425 height 17
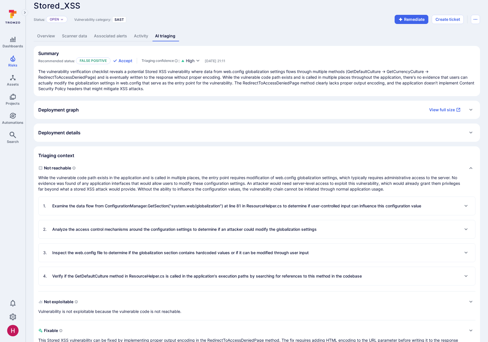
scroll to position [32, 0]
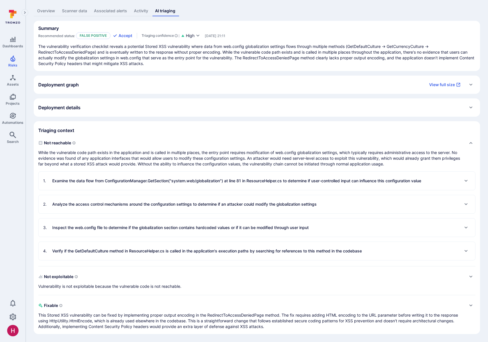
click at [362, 183] on p "Examine the data flow from ConfigurationManager.GetSection("system.web/globaliz…" at bounding box center [236, 181] width 369 height 6
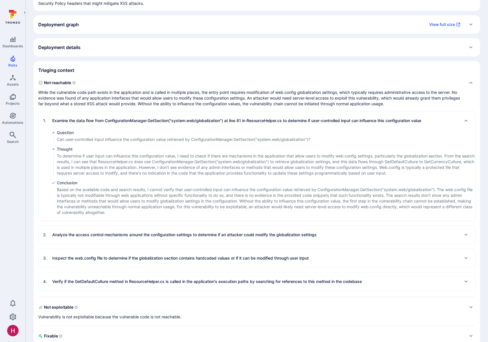
scroll to position [94, 0]
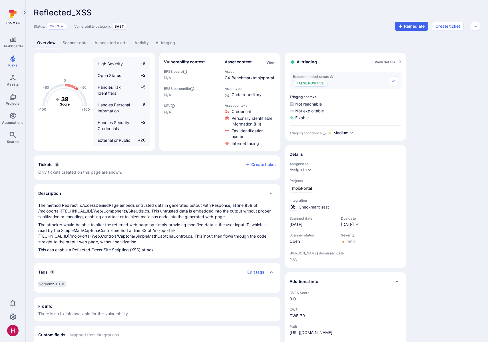
click at [165, 43] on link "AI triaging" at bounding box center [165, 43] width 26 height 11
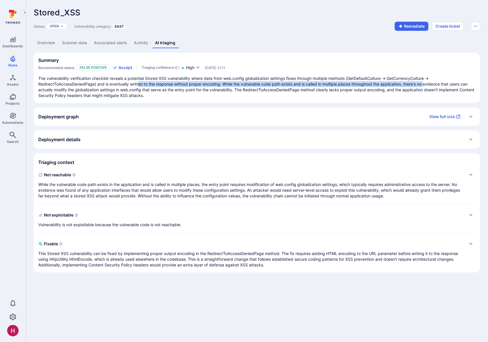
drag, startPoint x: 147, startPoint y: 84, endPoint x: 427, endPoint y: 85, distance: 279.6
click at [427, 85] on p "The vulnerability verification checklist reveals a potential Stored XSS vulnera…" at bounding box center [256, 87] width 437 height 23
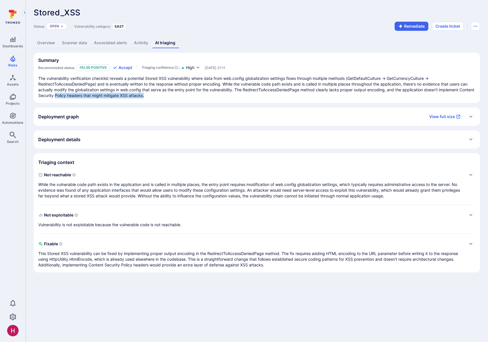
drag, startPoint x: 80, startPoint y: 93, endPoint x: 233, endPoint y: 95, distance: 153.2
click at [233, 95] on p "The vulnerability verification checklist reveals a potential Stored XSS vulnera…" at bounding box center [256, 87] width 437 height 23
click at [237, 94] on p "The vulnerability verification checklist reveals a potential Stored XSS vulnera…" at bounding box center [256, 87] width 437 height 23
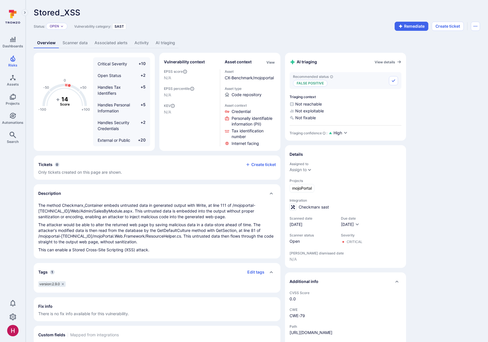
click at [163, 45] on link "AI triaging" at bounding box center [165, 43] width 26 height 11
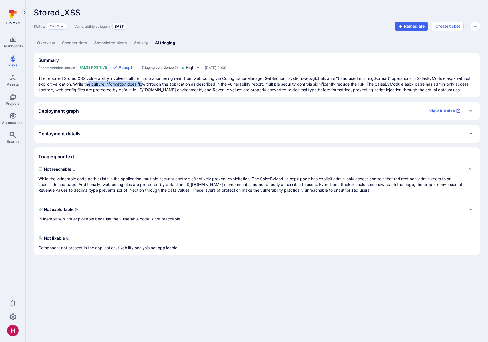
drag, startPoint x: 89, startPoint y: 85, endPoint x: 144, endPoint y: 85, distance: 54.2
click at [144, 85] on p "The reported Stored XSS vulnerability involves culture information being read f…" at bounding box center [256, 84] width 437 height 17
drag, startPoint x: 266, startPoint y: 84, endPoint x: 374, endPoint y: 85, distance: 107.6
click at [374, 85] on p "The reported Stored XSS vulnerability involves culture information being read f…" at bounding box center [256, 84] width 437 height 17
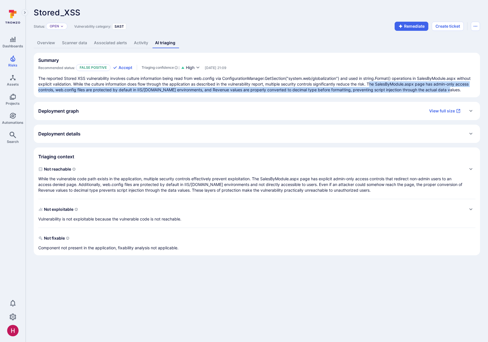
drag, startPoint x: 372, startPoint y: 83, endPoint x: 455, endPoint y: 90, distance: 82.5
click at [455, 90] on p "The reported Stored XSS vulnerability involves culture information being read f…" at bounding box center [256, 84] width 437 height 17
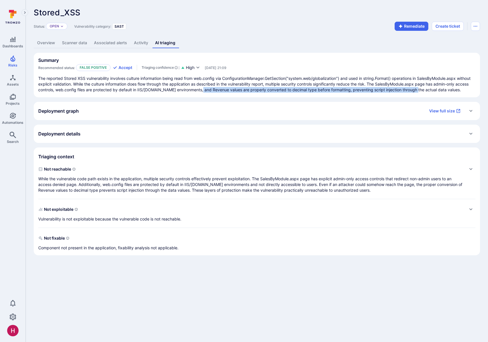
drag, startPoint x: 202, startPoint y: 91, endPoint x: 416, endPoint y: 92, distance: 213.4
click at [416, 92] on p "The reported Stored XSS vulnerability involves culture information being read f…" at bounding box center [256, 84] width 437 height 17
click at [415, 92] on p "The reported Stored XSS vulnerability involves culture information being read f…" at bounding box center [256, 84] width 437 height 17
click at [48, 41] on link "Overview" at bounding box center [46, 43] width 25 height 11
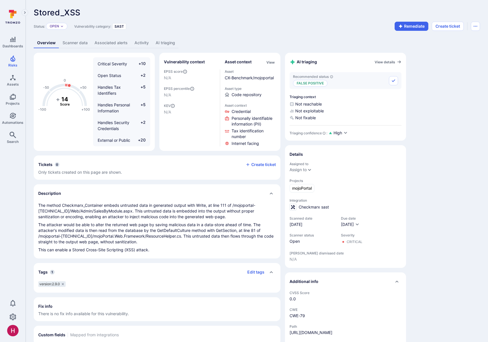
click at [169, 41] on link "AI triaging" at bounding box center [165, 43] width 26 height 11
click at [167, 45] on link "AI triaging" at bounding box center [165, 43] width 26 height 11
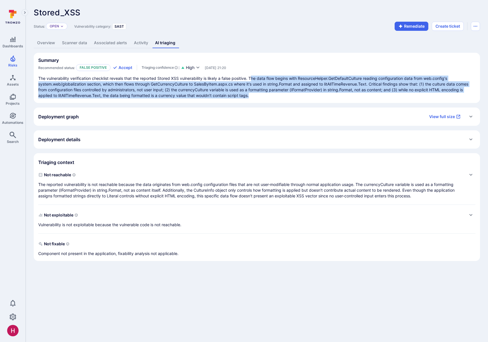
drag, startPoint x: 255, startPoint y: 80, endPoint x: 269, endPoint y: 96, distance: 21.8
click at [269, 96] on p "The vulnerability verification checklist reveals that the reported Stored XSS v…" at bounding box center [256, 87] width 437 height 23
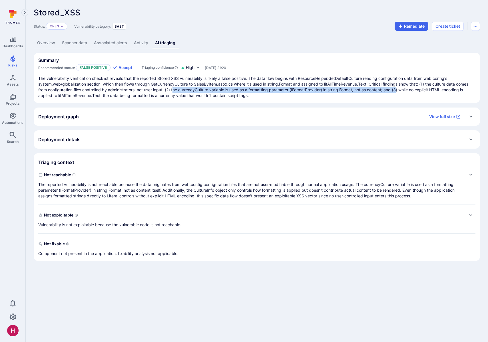
drag, startPoint x: 174, startPoint y: 89, endPoint x: 399, endPoint y: 91, distance: 224.3
click at [399, 91] on p "The vulnerability verification checklist reveals that the reported Stored XSS v…" at bounding box center [256, 87] width 437 height 23
drag, startPoint x: 400, startPoint y: 90, endPoint x: 411, endPoint y: 92, distance: 10.9
click at [411, 92] on p "The vulnerability verification checklist reveals that the reported Stored XSS v…" at bounding box center [256, 87] width 437 height 23
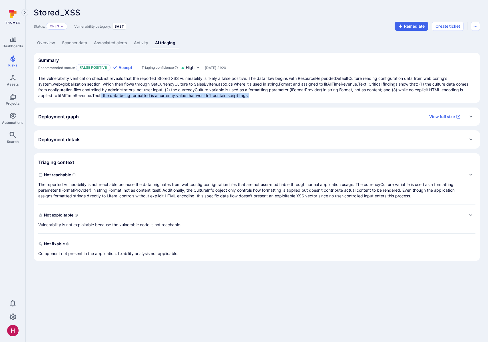
drag, startPoint x: 141, startPoint y: 95, endPoint x: 263, endPoint y: 95, distance: 122.4
click at [263, 95] on p "The vulnerability verification checklist reveals that the reported Stored XSS v…" at bounding box center [256, 87] width 437 height 23
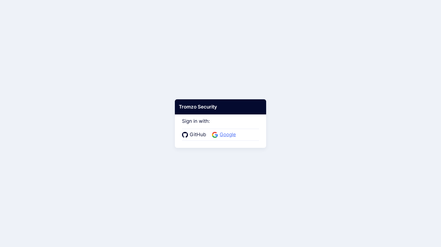
click at [229, 131] on span "Google" at bounding box center [228, 134] width 20 height 7
